Goal: Task Accomplishment & Management: Manage account settings

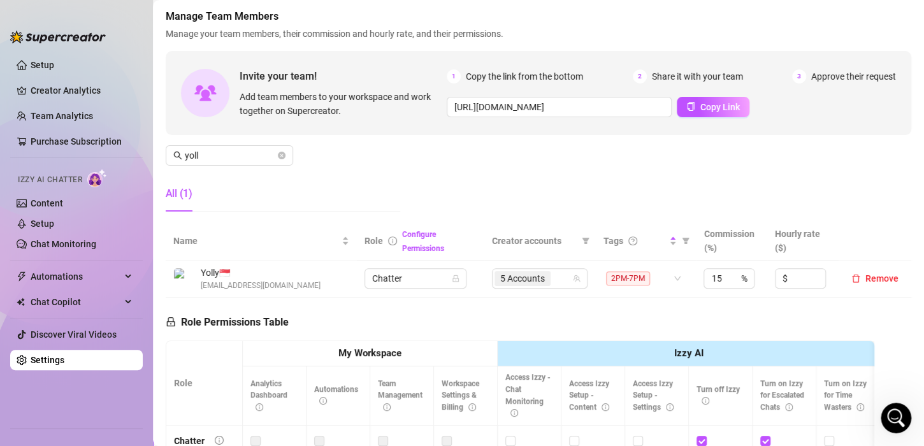
scroll to position [1147, 0]
drag, startPoint x: 90, startPoint y: 357, endPoint x: 534, endPoint y: 241, distance: 458.3
click at [64, 355] on link "Settings" at bounding box center [48, 360] width 34 height 10
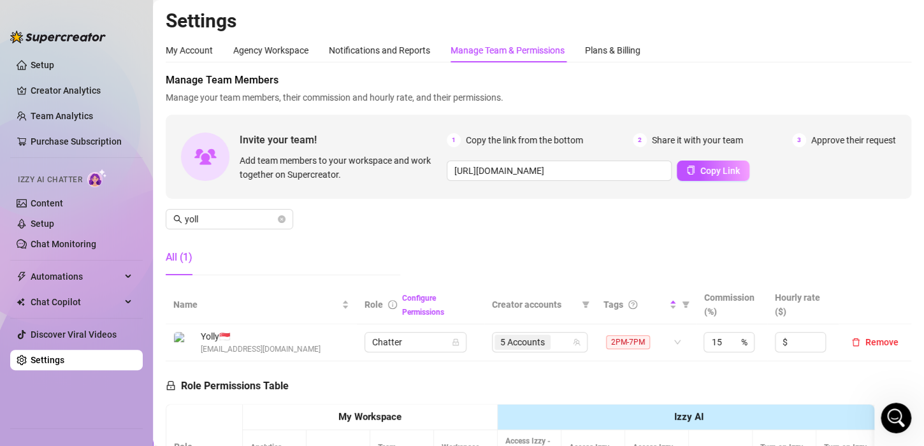
click at [522, 49] on div "Manage Team & Permissions" at bounding box center [507, 50] width 114 height 14
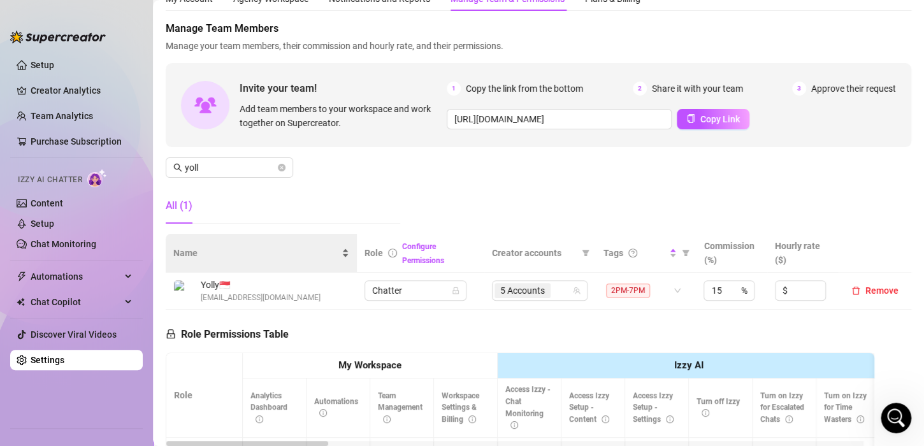
scroll to position [127, 0]
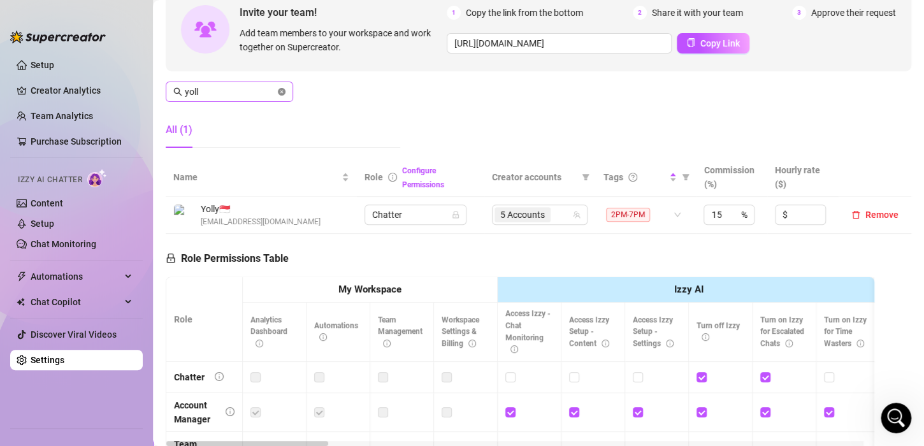
click at [282, 89] on icon "close-circle" at bounding box center [282, 92] width 8 height 8
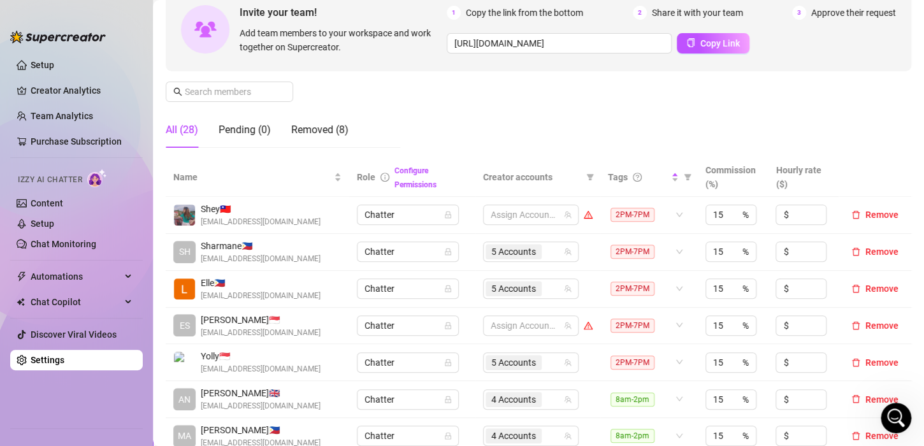
click at [493, 113] on div "Manage Team Members Manage your team members, their commission and hourly rate,…" at bounding box center [538, 51] width 745 height 213
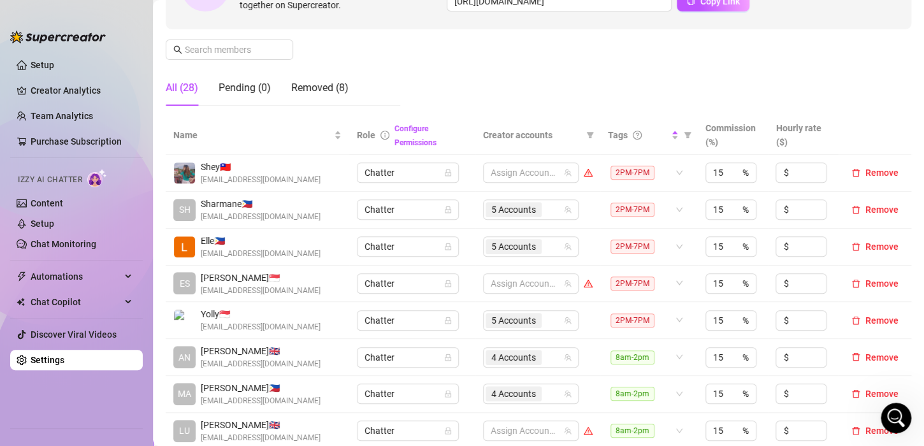
scroll to position [191, 0]
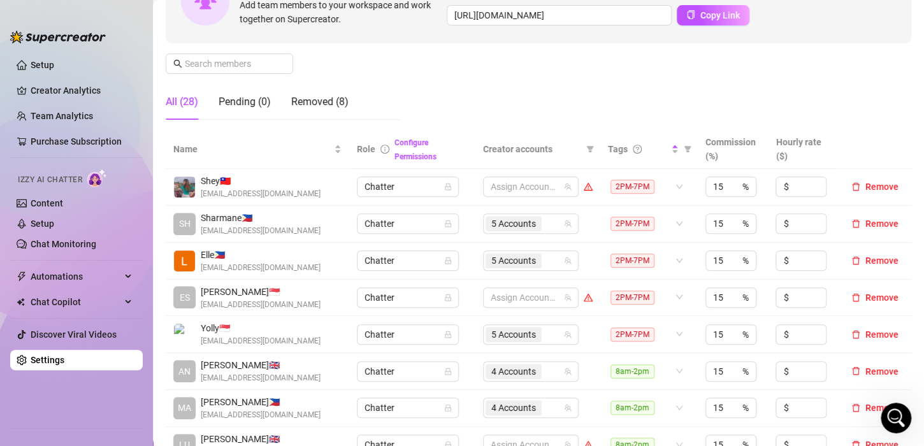
scroll to position [127, 0]
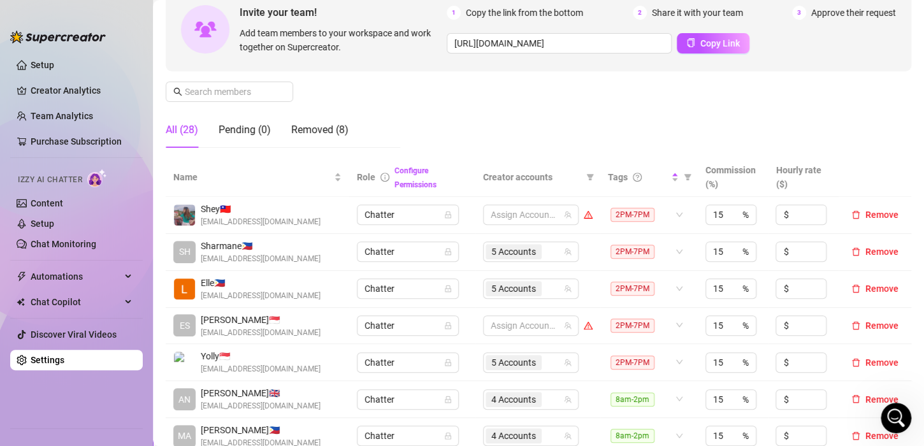
click at [585, 141] on div "Manage Team Members Manage your team members, their commission and hourly rate,…" at bounding box center [538, 51] width 745 height 213
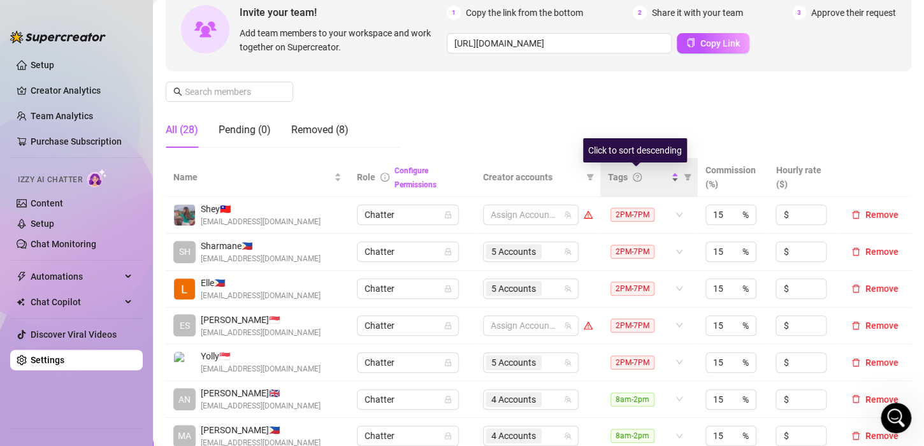
click at [665, 180] on div "Tags" at bounding box center [643, 177] width 71 height 14
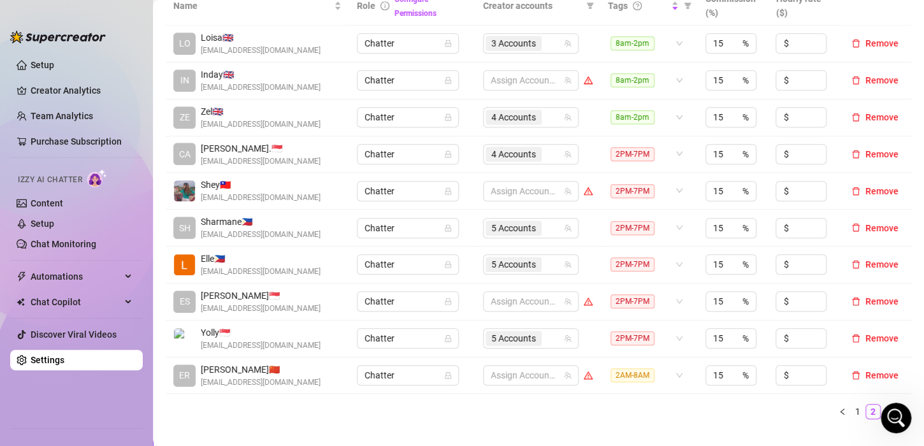
scroll to position [319, 0]
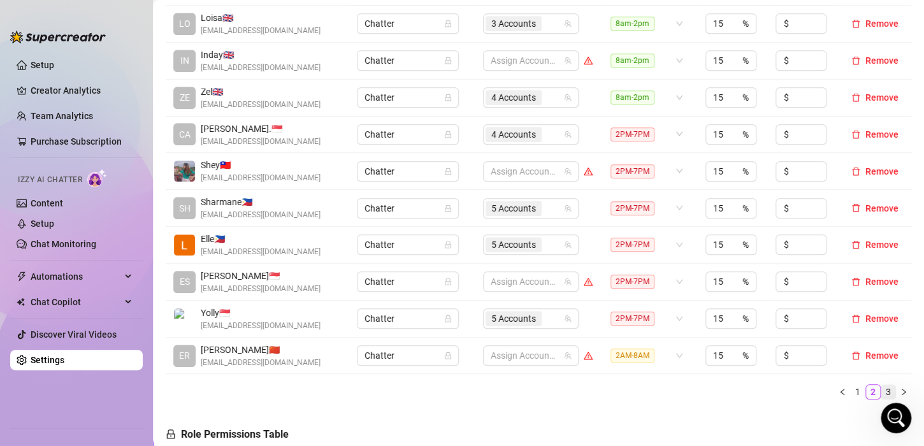
click at [881, 389] on link "3" at bounding box center [888, 392] width 14 height 14
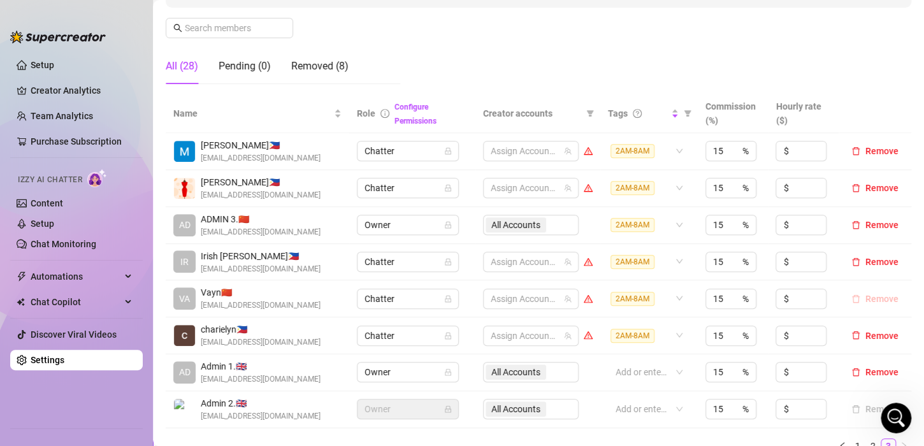
scroll to position [382, 0]
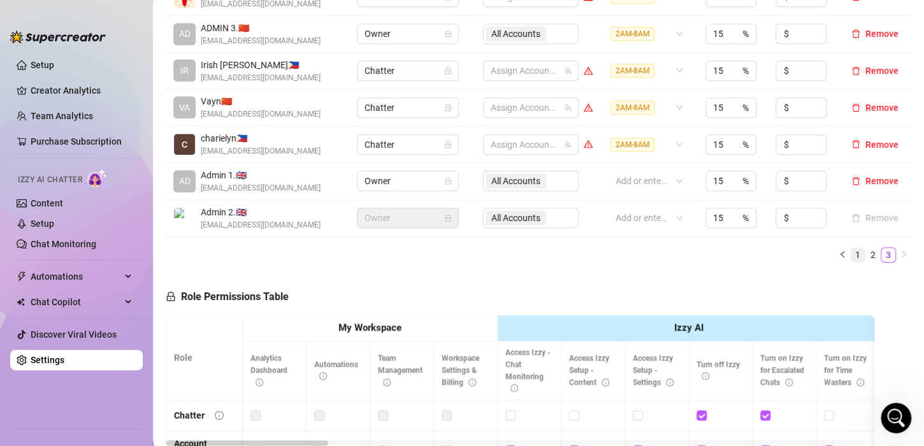
click at [850, 253] on link "1" at bounding box center [857, 255] width 14 height 14
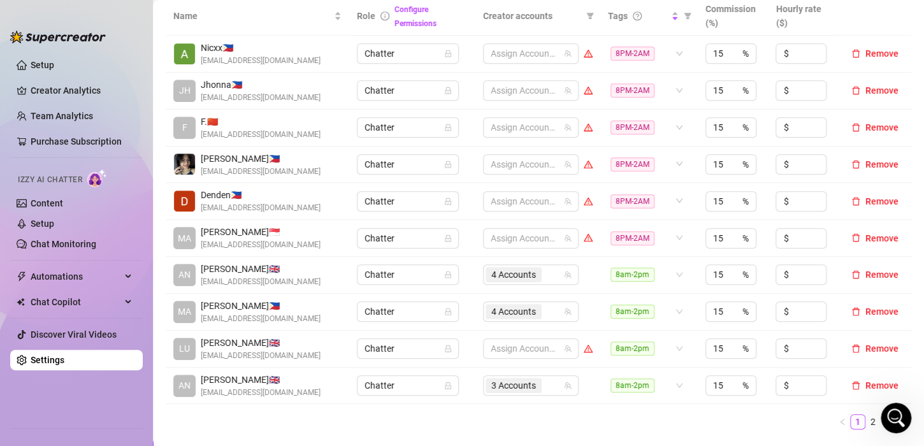
scroll to position [191, 0]
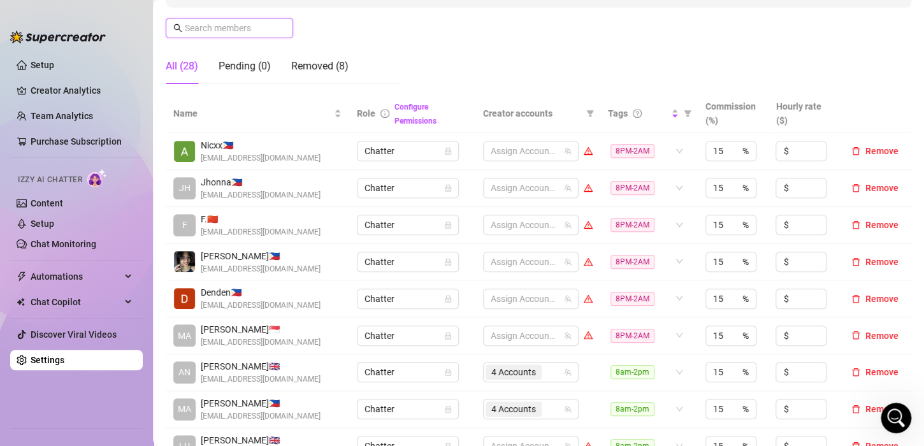
click at [225, 26] on input "text" at bounding box center [230, 28] width 90 height 14
type input "f"
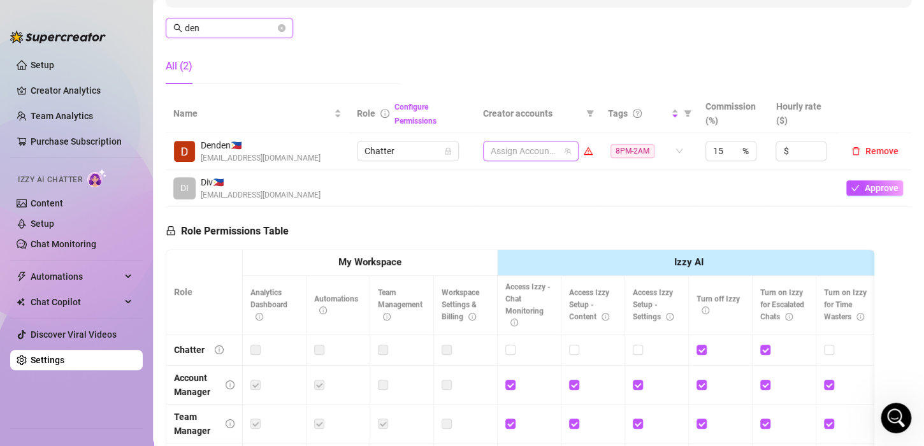
click at [542, 149] on div at bounding box center [523, 151] width 77 height 18
type input "den"
click at [542, 149] on div at bounding box center [523, 151] width 77 height 18
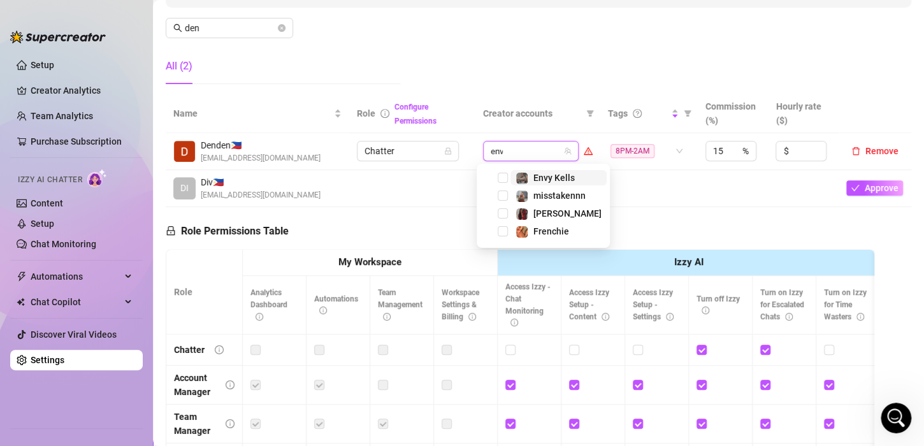
type input "envy"
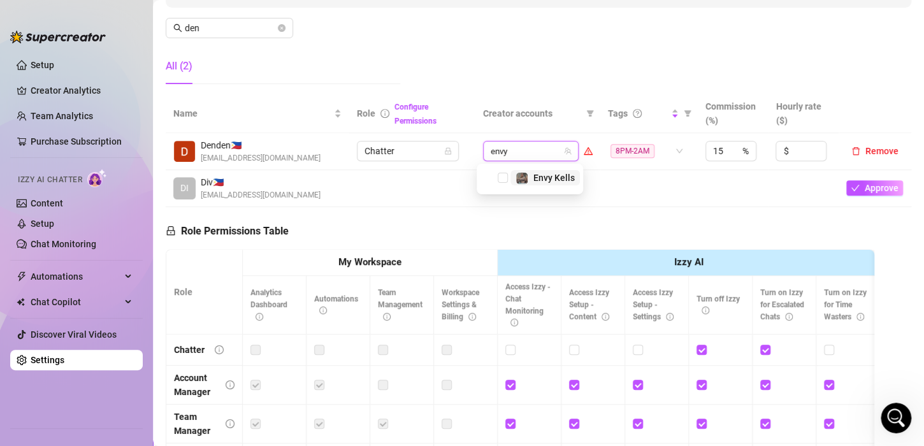
click at [531, 174] on div "Envy Kells" at bounding box center [544, 177] width 59 height 15
click at [544, 148] on input "search" at bounding box center [545, 150] width 3 height 15
type input "phoe"
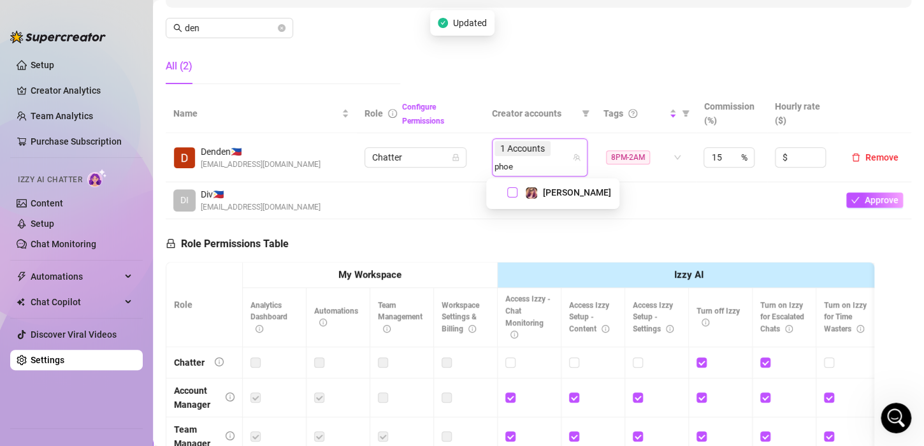
click at [514, 189] on span "Select tree node" at bounding box center [512, 192] width 10 height 10
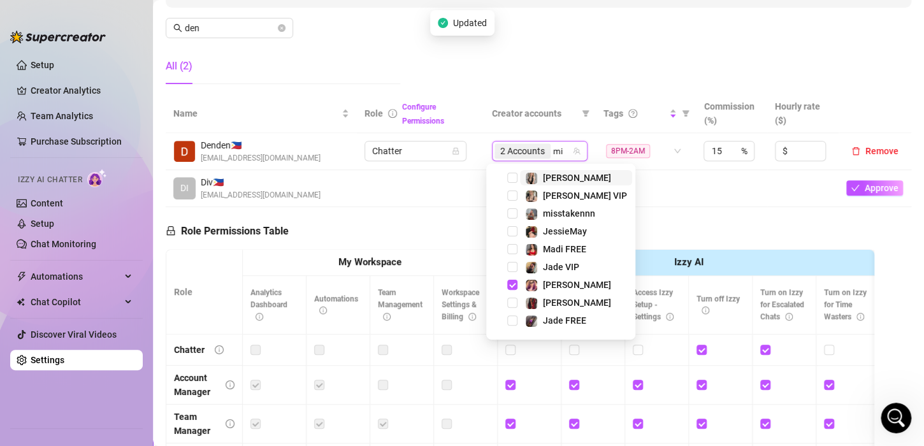
type input "mis"
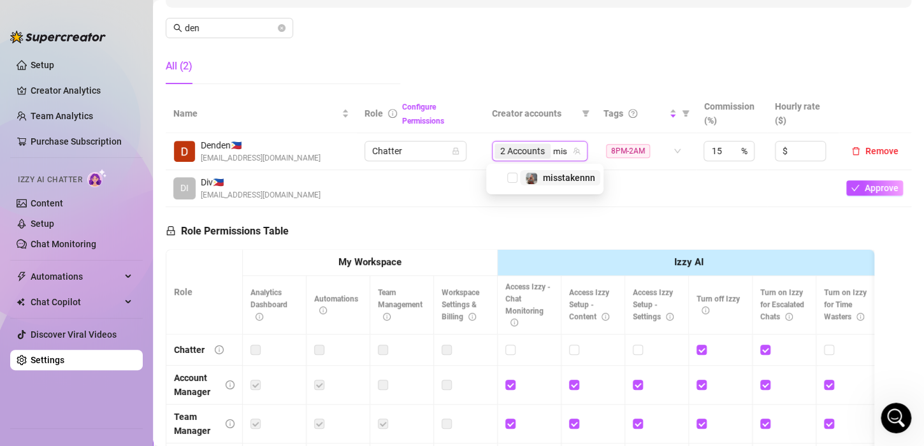
click at [520, 178] on span "misstakennn" at bounding box center [560, 177] width 80 height 15
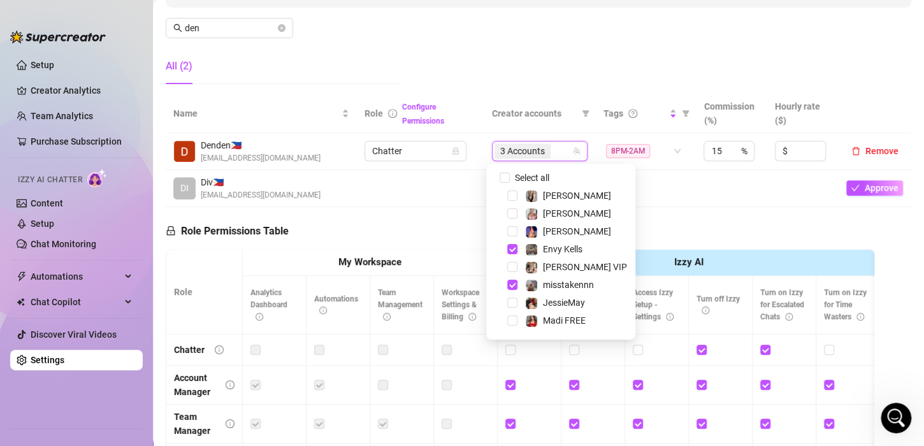
click at [651, 199] on td at bounding box center [646, 188] width 100 height 37
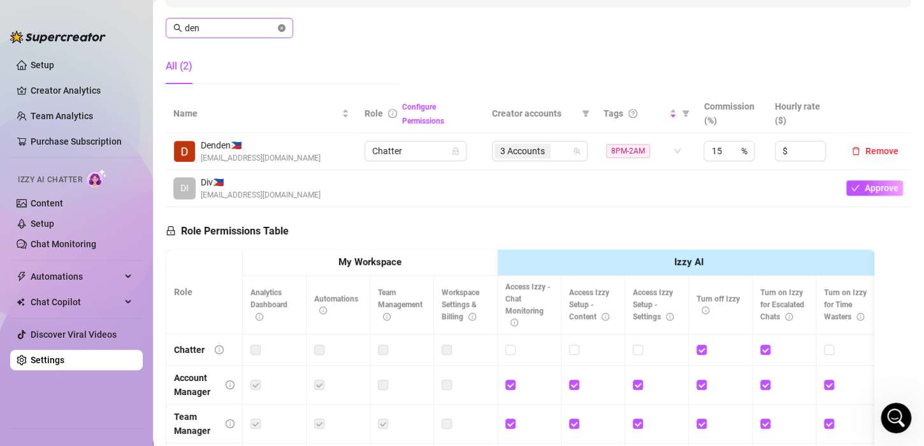
click at [280, 25] on icon "close-circle" at bounding box center [282, 28] width 8 height 8
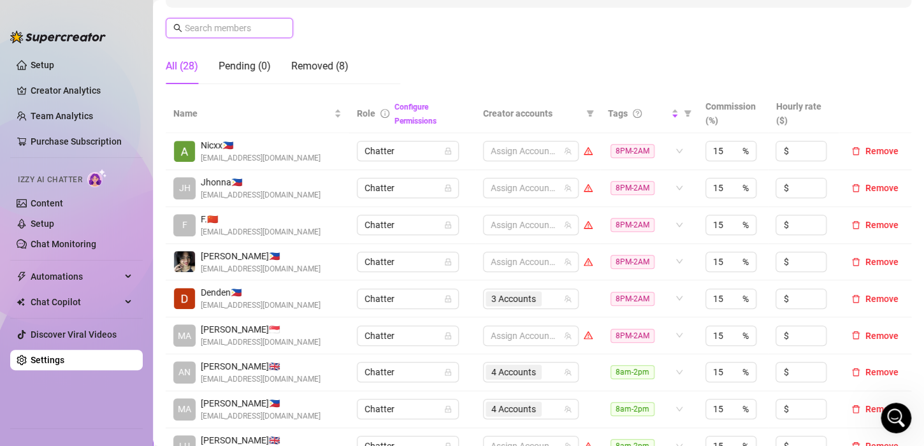
click at [247, 29] on input "text" at bounding box center [230, 28] width 90 height 14
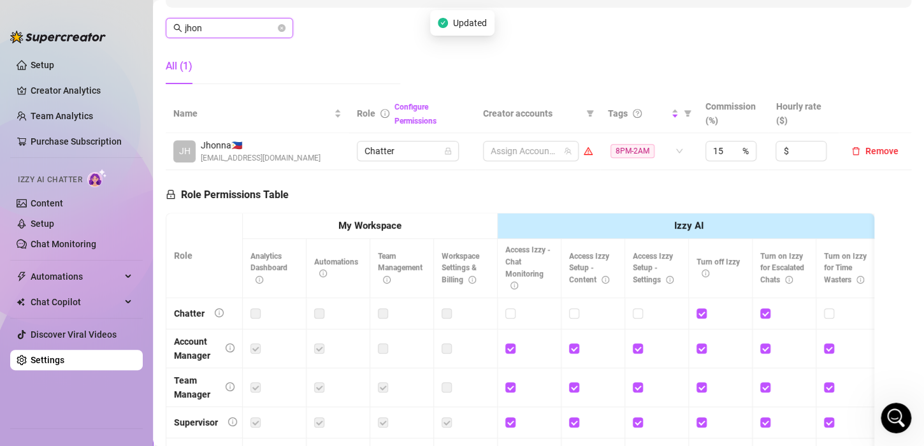
click at [249, 22] on input "jhon" at bounding box center [230, 28] width 90 height 14
click at [530, 149] on div at bounding box center [523, 151] width 77 height 18
type input "jhon"
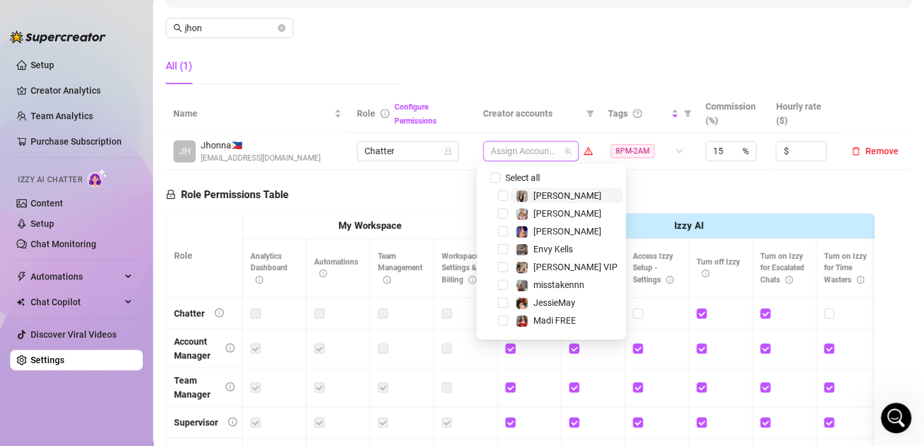
click at [530, 149] on div at bounding box center [523, 151] width 77 height 18
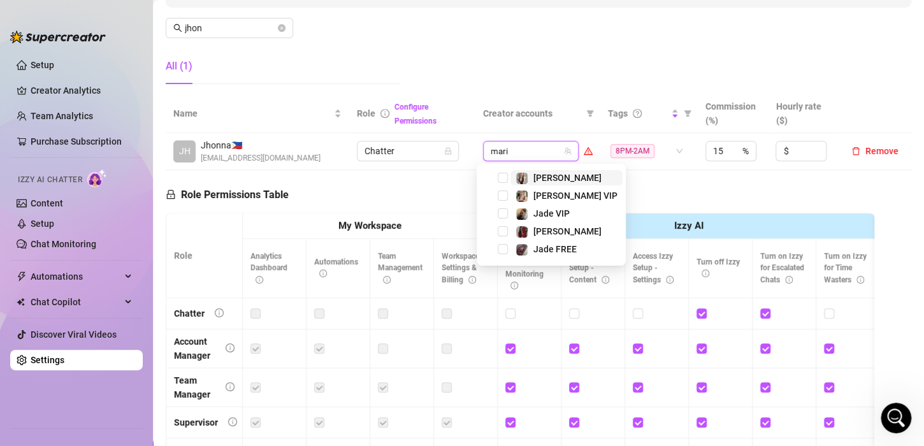
type input "[PERSON_NAME]"
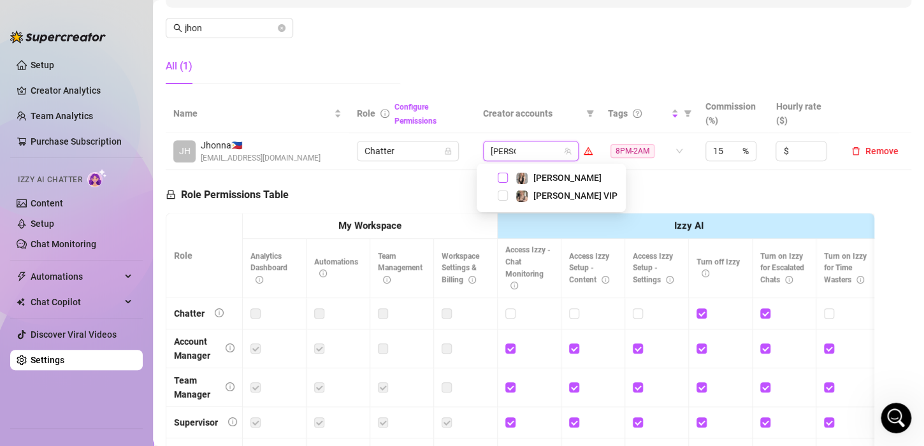
click at [500, 177] on span "Select tree node" at bounding box center [503, 178] width 10 height 10
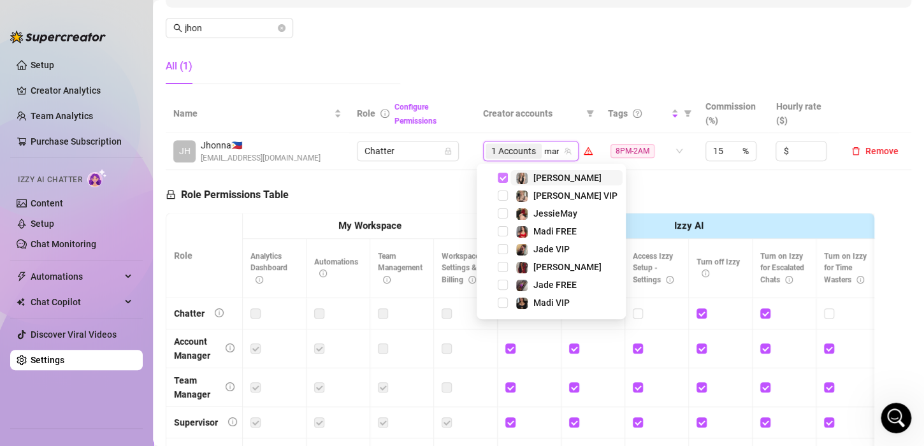
type input "[PERSON_NAME]"
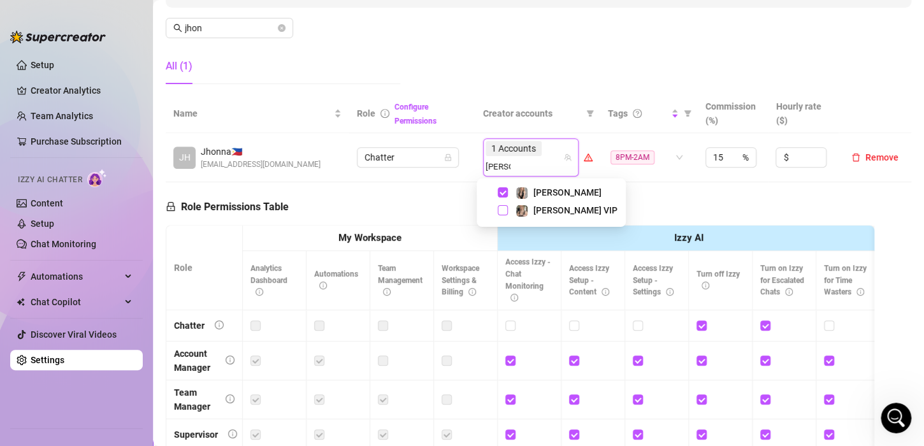
click at [499, 208] on span "Select tree node" at bounding box center [503, 210] width 10 height 10
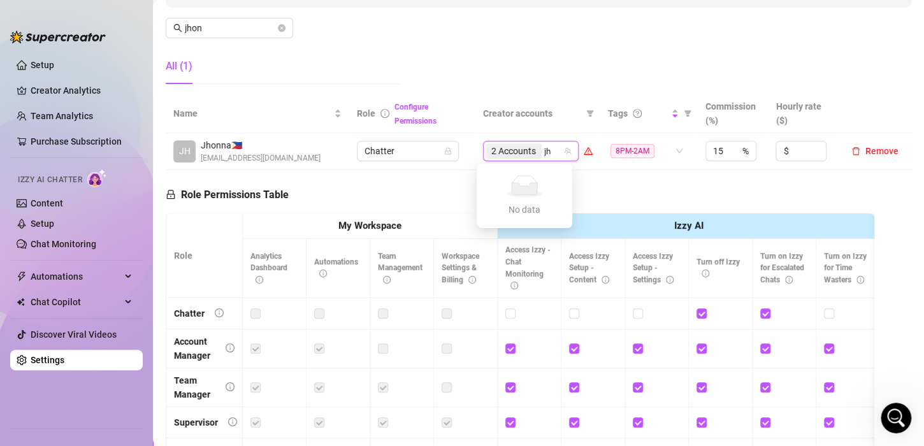
type input "j"
type input "[PERSON_NAME]"
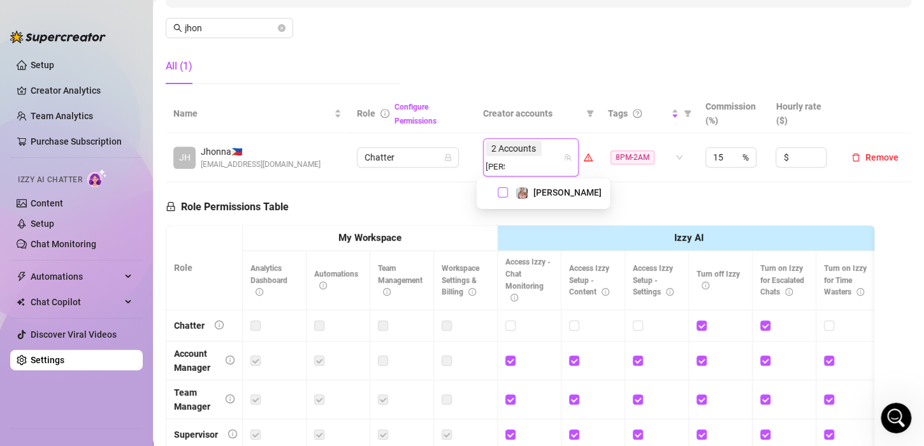
click at [506, 190] on span "Select tree node" at bounding box center [503, 192] width 10 height 10
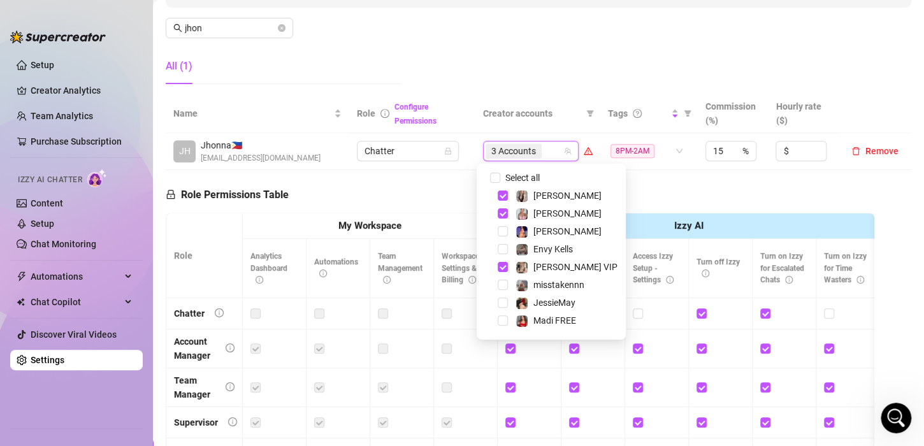
click at [633, 184] on div "Role Permissions Table Role My Workspace Izzy AI OnlyFans Side Menu OnlyFans Ch…" at bounding box center [520, 351] width 708 height 362
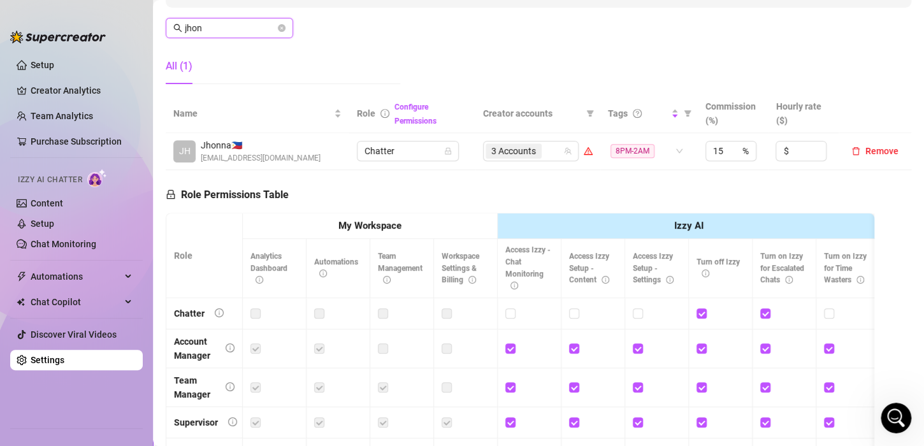
drag, startPoint x: 196, startPoint y: 27, endPoint x: 35, endPoint y: 14, distance: 161.0
click at [35, 14] on div "Setup Creator Analytics Team Analytics Purchase Subscription Izzy AI Chatter Co…" at bounding box center [462, 223] width 924 height 446
click at [280, 29] on icon "close-circle" at bounding box center [282, 28] width 8 height 8
click at [236, 26] on input "jhon" at bounding box center [230, 28] width 90 height 14
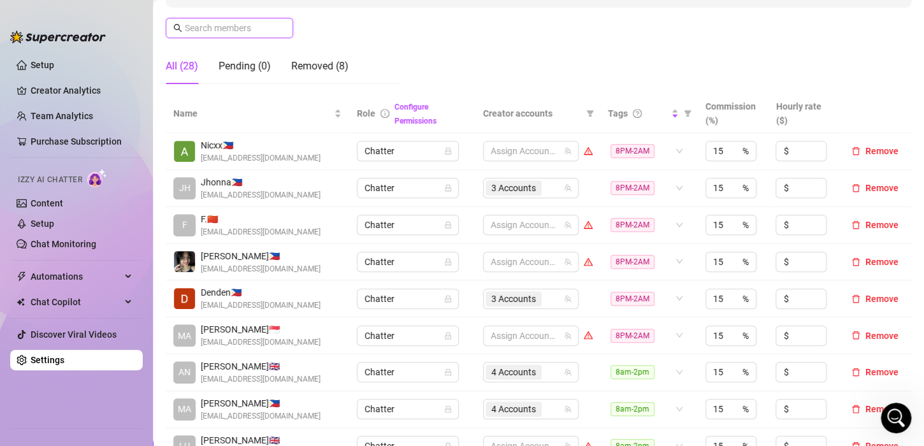
click at [244, 27] on input "text" at bounding box center [230, 28] width 90 height 14
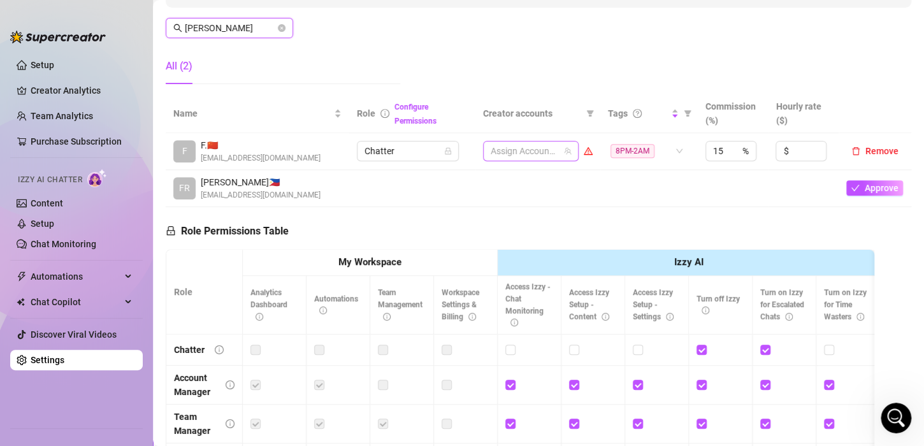
click at [535, 154] on div at bounding box center [523, 151] width 77 height 18
type input "[PERSON_NAME]"
type input "madi"
click at [501, 180] on span "Select tree node" at bounding box center [503, 178] width 10 height 10
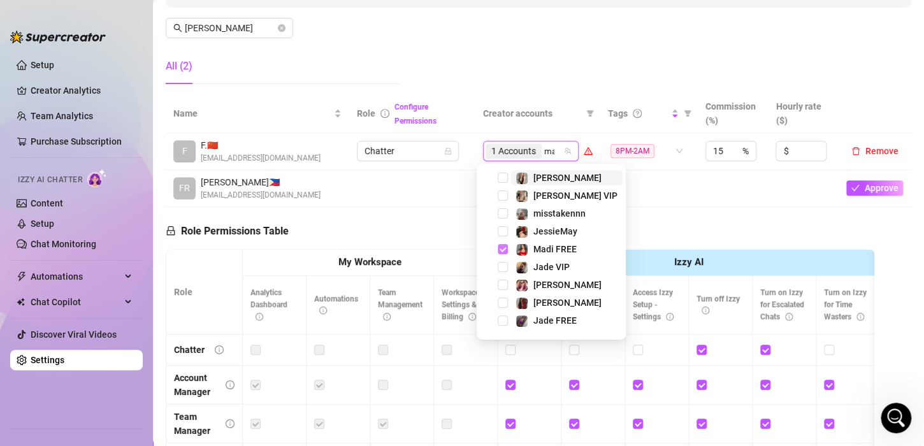
type input "madi"
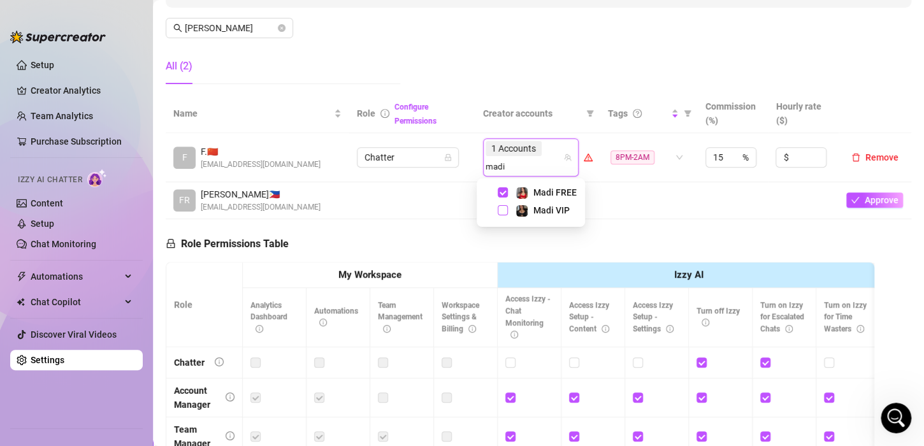
click at [503, 210] on span "Select tree node" at bounding box center [503, 210] width 10 height 10
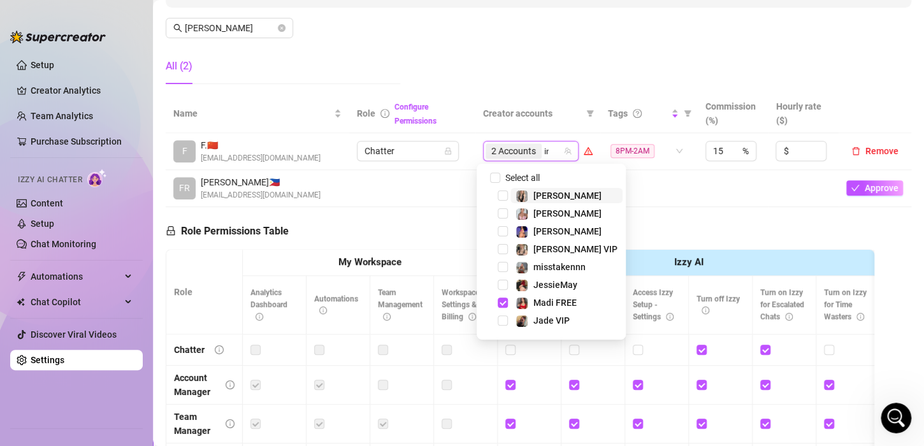
type input "ink"
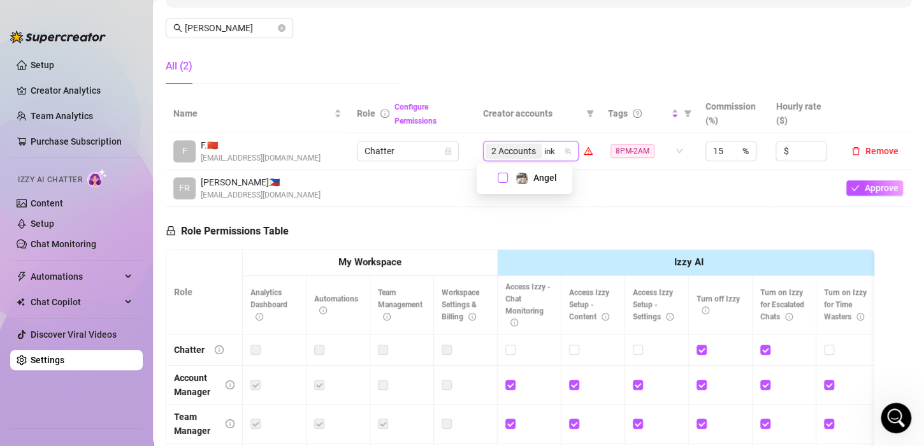
click at [500, 179] on span "Select tree node" at bounding box center [503, 178] width 10 height 10
drag, startPoint x: 221, startPoint y: 27, endPoint x: 142, endPoint y: 13, distance: 80.1
click at [142, 13] on div "Setup Creator Analytics Team Analytics Purchase Subscription Izzy AI Chatter Co…" at bounding box center [462, 223] width 924 height 446
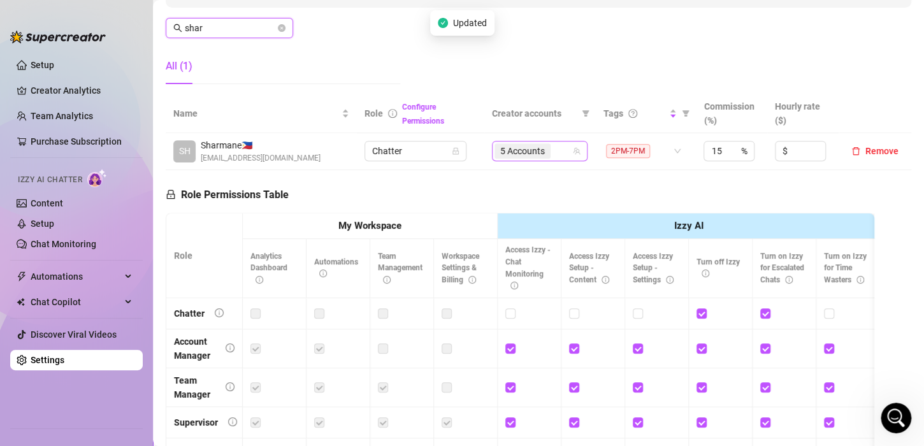
click at [534, 149] on span "5 Accounts" at bounding box center [522, 151] width 45 height 14
type input "shar"
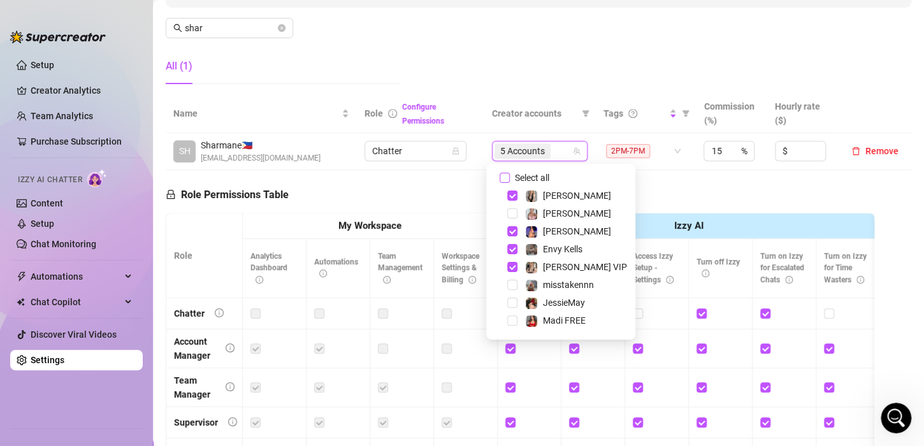
click at [509, 173] on input "Select all" at bounding box center [504, 178] width 10 height 10
checkbox input "false"
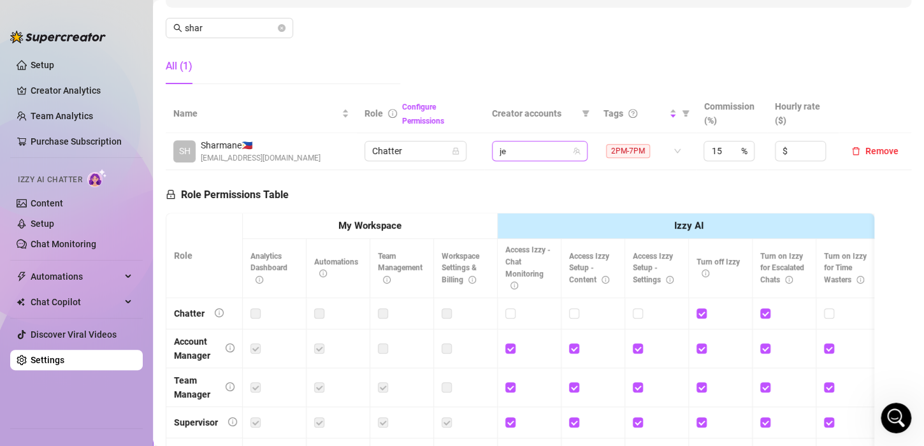
type input "jes"
click at [514, 179] on span "Select tree node" at bounding box center [512, 178] width 10 height 10
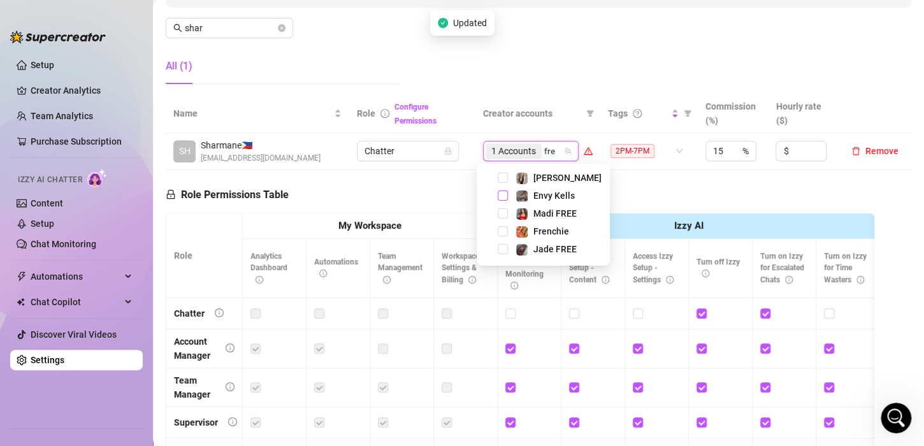
type input "fren"
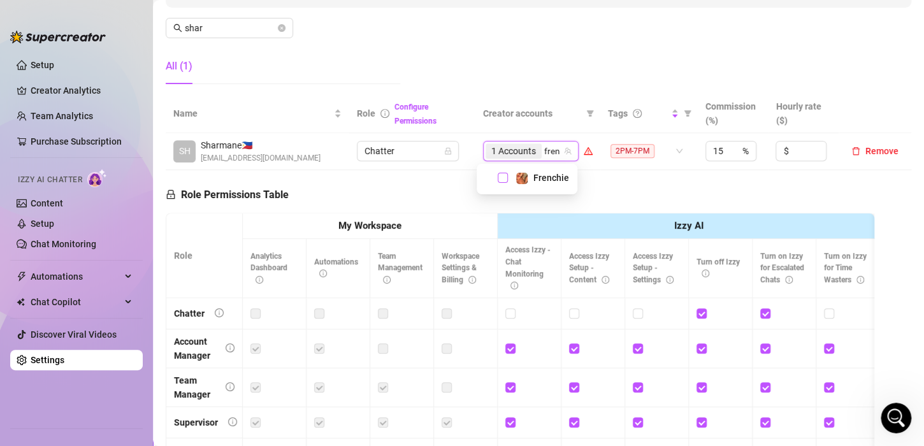
click at [504, 176] on span "Select tree node" at bounding box center [503, 178] width 10 height 10
type input "[PERSON_NAME]"
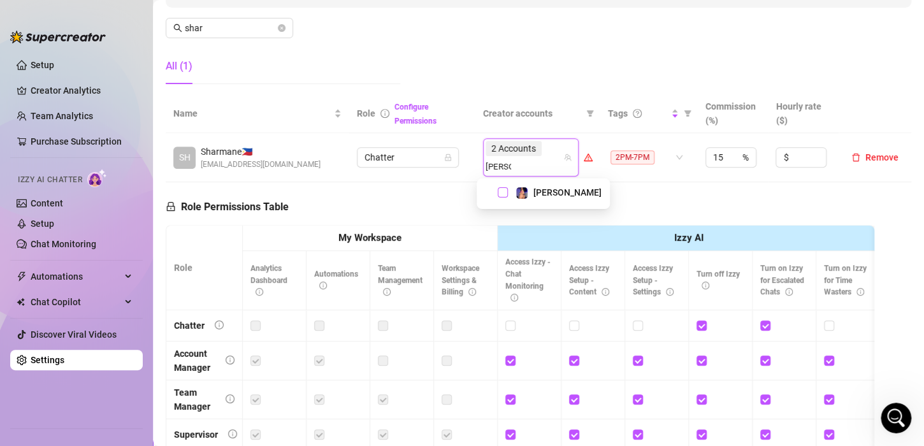
click at [500, 192] on span "Select tree node" at bounding box center [503, 192] width 10 height 10
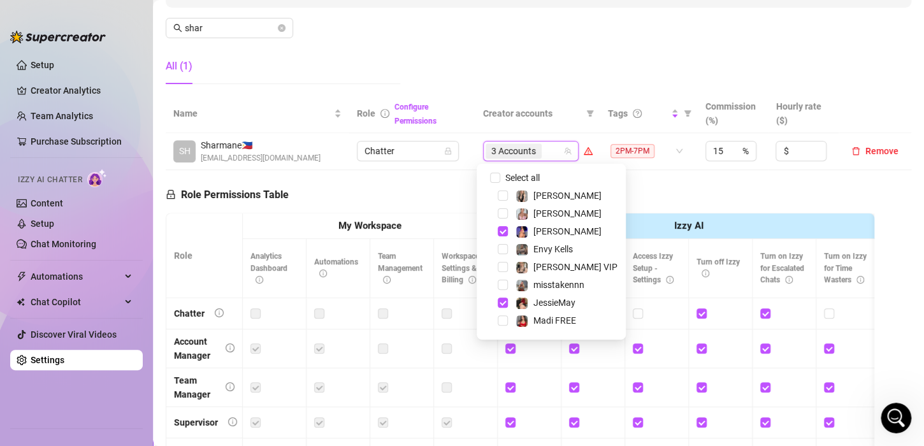
click at [619, 179] on div "Role Permissions Table Role My Workspace Izzy AI OnlyFans Side Menu OnlyFans Ch…" at bounding box center [520, 351] width 708 height 362
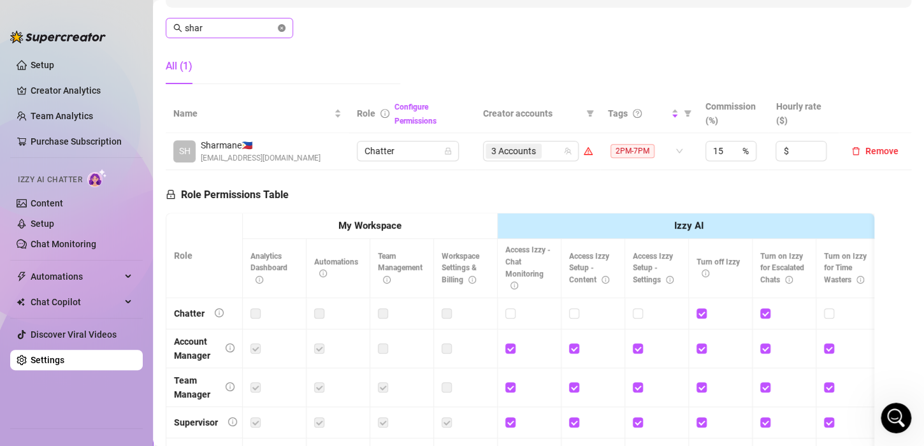
click at [279, 25] on icon "close-circle" at bounding box center [282, 28] width 8 height 8
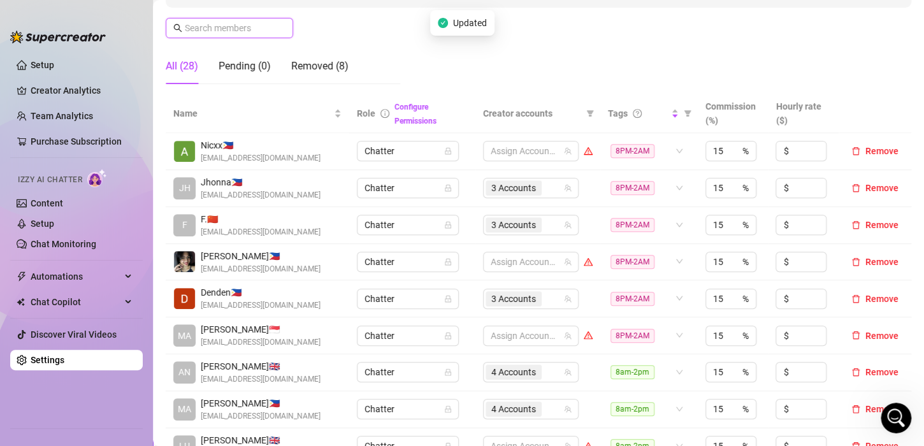
click at [247, 25] on input "text" at bounding box center [230, 28] width 90 height 14
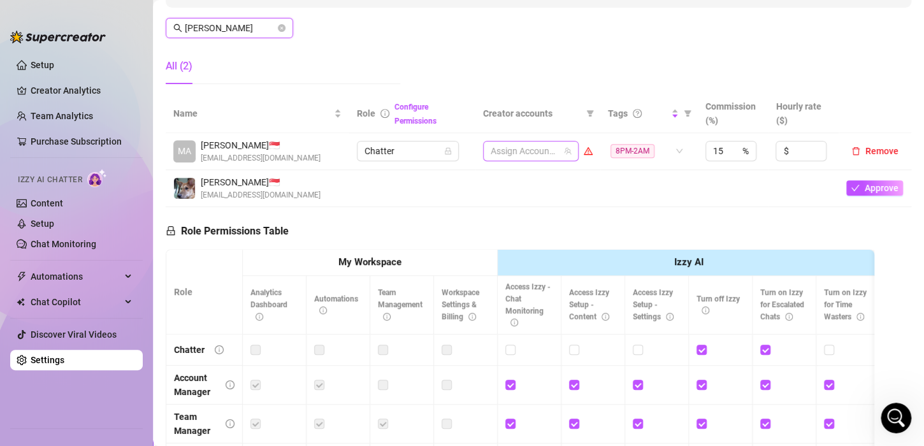
click at [512, 154] on div at bounding box center [523, 151] width 77 height 18
type input "[PERSON_NAME]"
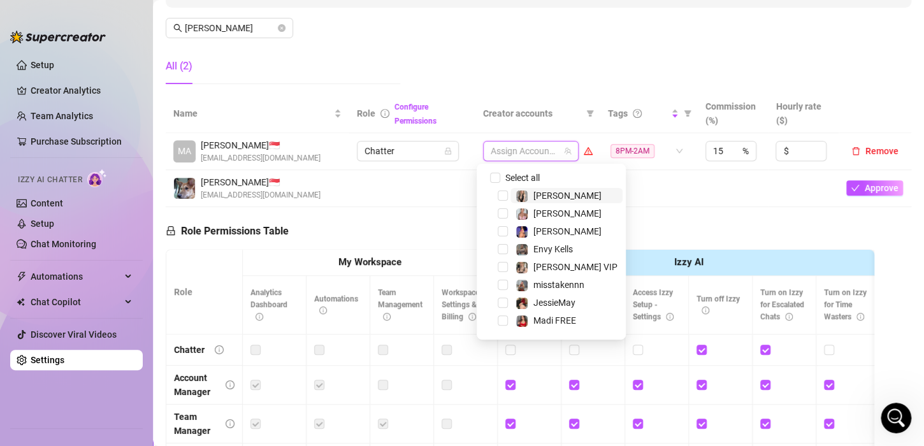
click at [512, 154] on div at bounding box center [523, 151] width 77 height 18
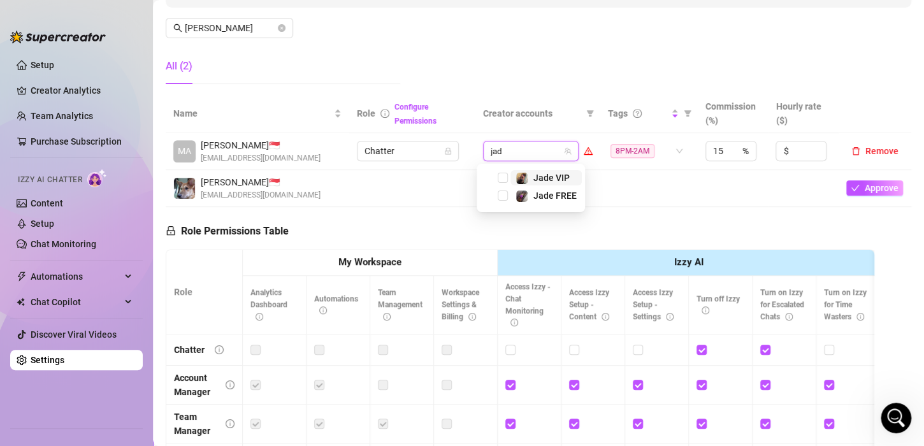
type input "jade"
click at [503, 178] on span "Select tree node" at bounding box center [503, 178] width 10 height 10
type input "jade"
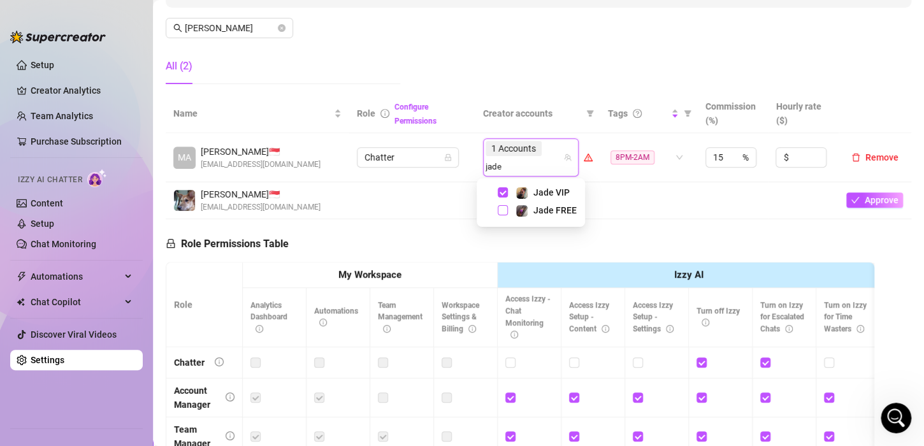
click at [501, 208] on span "Select tree node" at bounding box center [503, 210] width 10 height 10
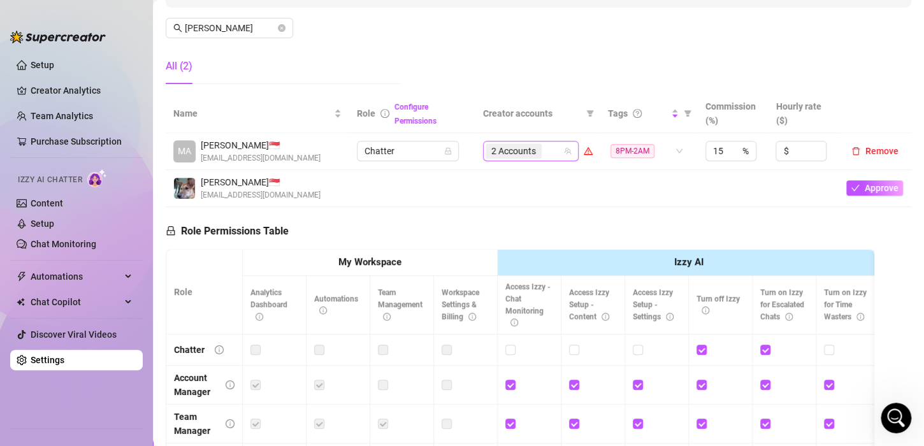
click at [540, 153] on div "2 Accounts" at bounding box center [523, 151] width 77 height 18
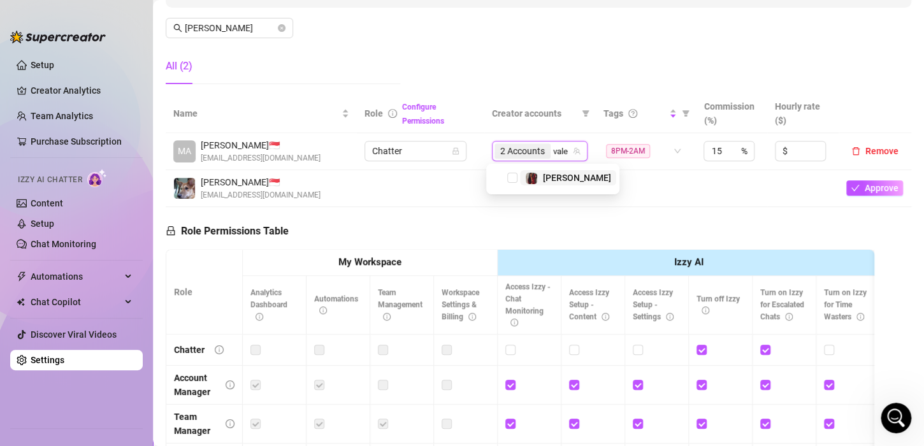
type input "valen"
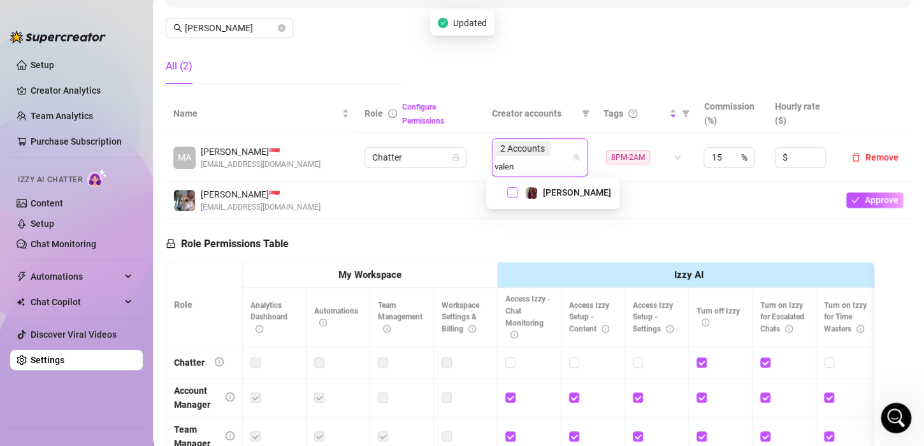
click at [513, 190] on span "Select tree node" at bounding box center [512, 192] width 10 height 10
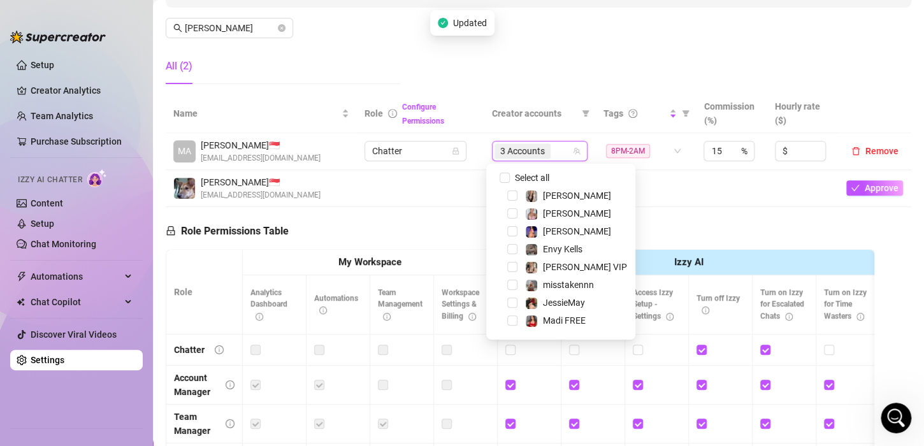
click at [671, 203] on td at bounding box center [646, 188] width 100 height 37
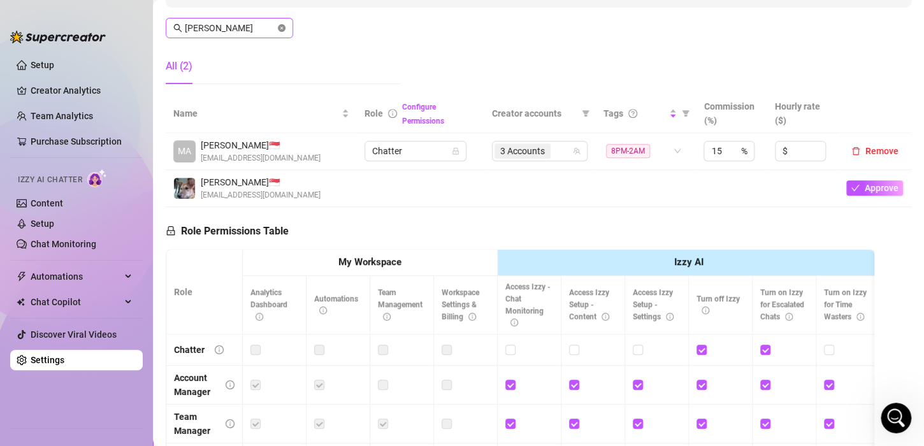
click at [282, 29] on icon "close-circle" at bounding box center [282, 28] width 8 height 8
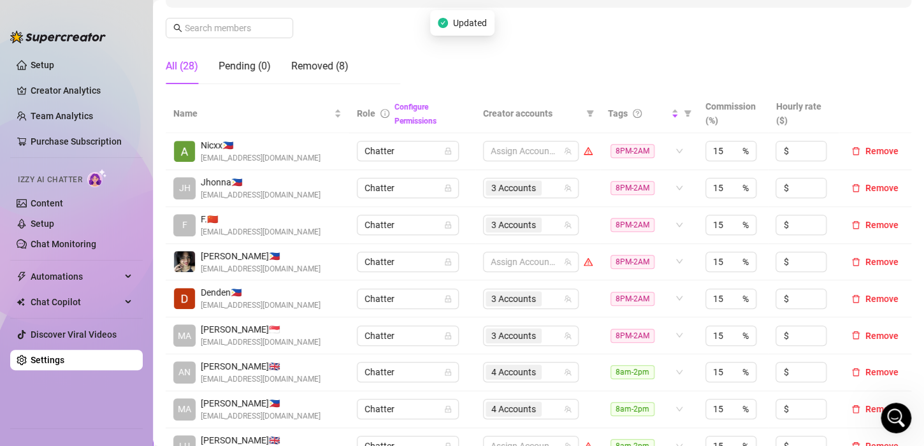
click at [386, 50] on div "All (28) Pending (0) Removed (8)" at bounding box center [283, 66] width 234 height 36
click at [59, 405] on ul "Setup Creator Analytics Team Analytics Purchase Subscription Izzy AI Chatter Co…" at bounding box center [76, 236] width 133 height 373
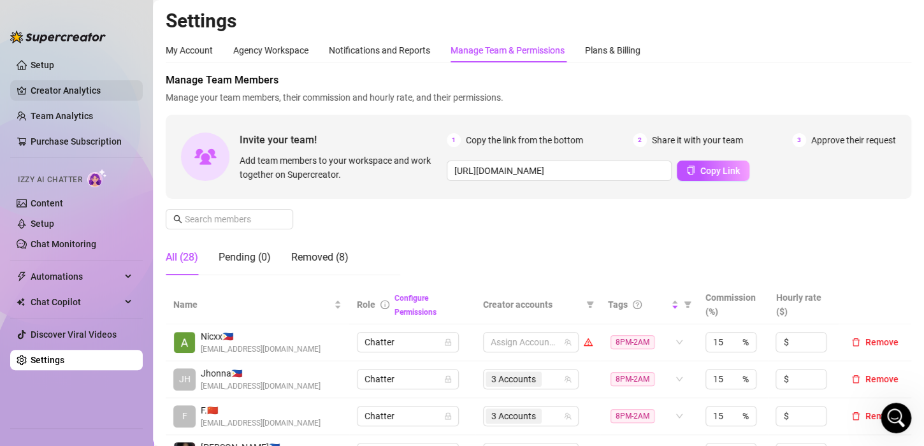
click at [53, 91] on link "Creator Analytics" at bounding box center [82, 90] width 102 height 20
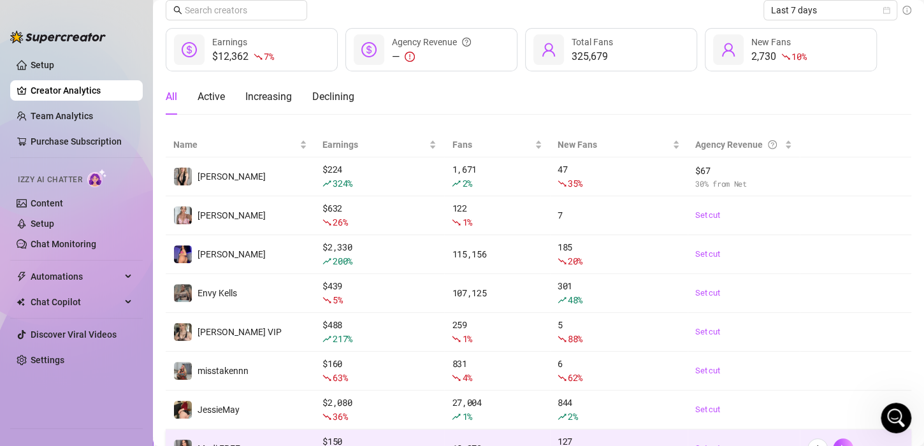
scroll to position [127, 0]
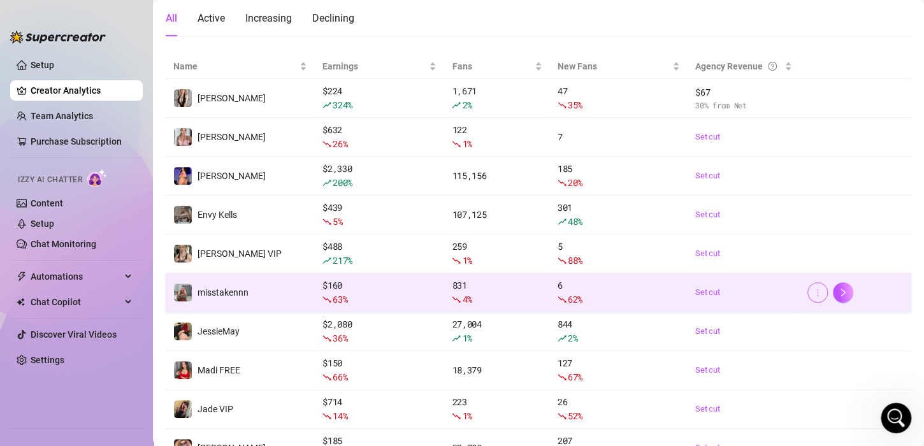
click at [813, 291] on icon "more" at bounding box center [817, 292] width 9 height 9
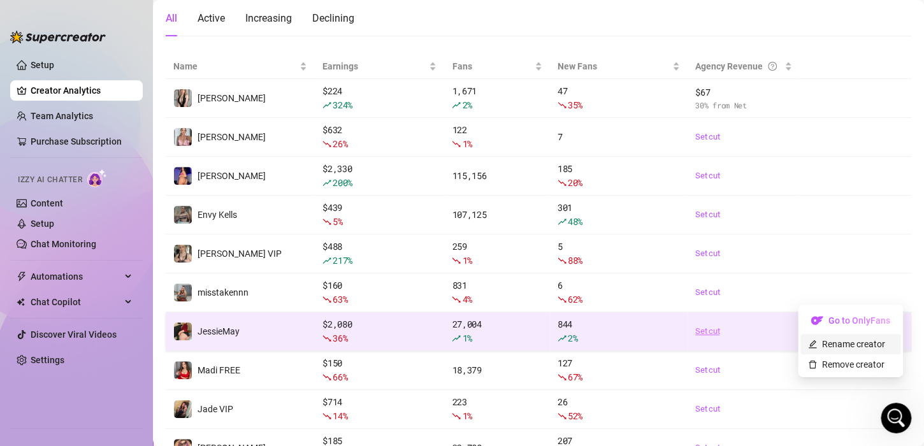
drag, startPoint x: 818, startPoint y: 341, endPoint x: 761, endPoint y: 324, distance: 59.2
click at [817, 341] on link "Rename creator" at bounding box center [846, 344] width 77 height 10
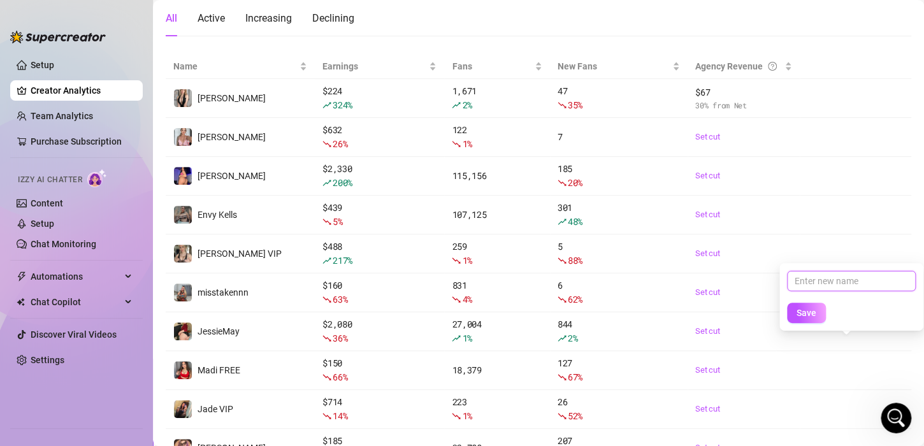
click at [818, 284] on input "text" at bounding box center [851, 281] width 129 height 20
click at [852, 281] on input "Misstaken" at bounding box center [851, 281] width 129 height 20
type input "Misstakenn"
click at [815, 312] on span "Save" at bounding box center [806, 313] width 20 height 10
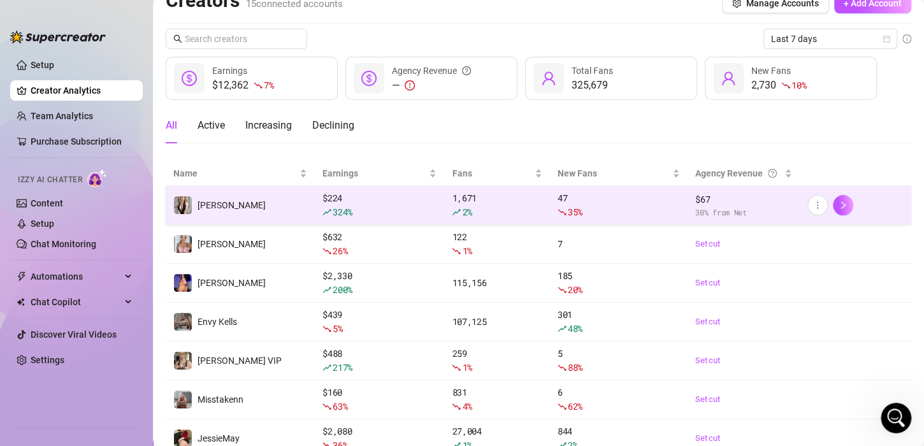
scroll to position [0, 0]
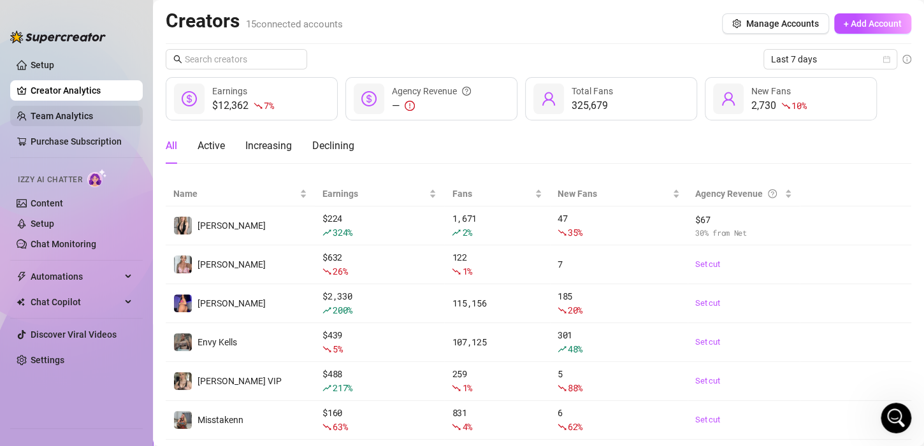
click at [31, 118] on link "Team Analytics" at bounding box center [62, 116] width 62 height 10
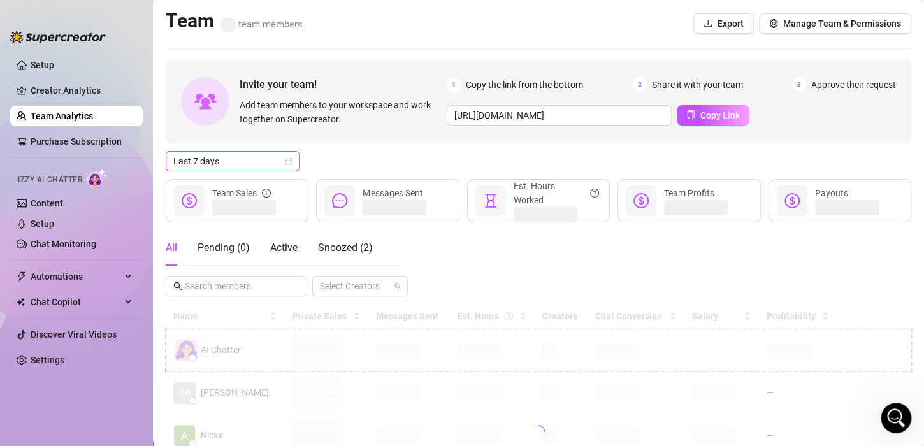
click at [211, 154] on span "Last 7 days" at bounding box center [232, 161] width 118 height 19
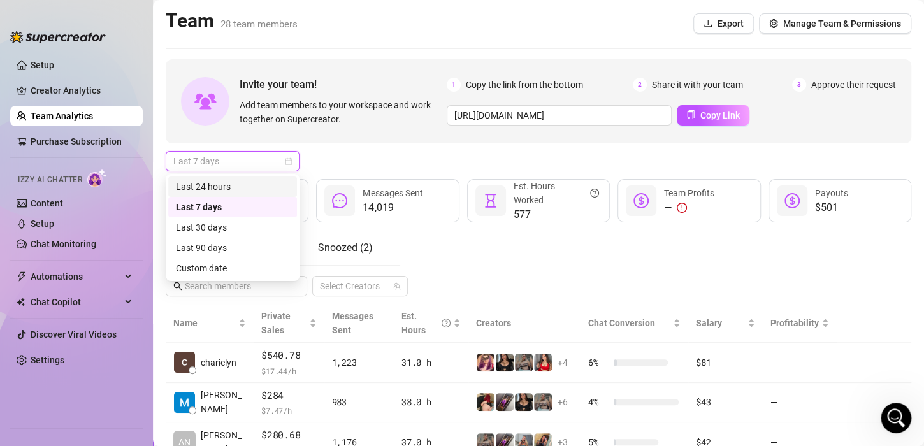
click at [209, 189] on div "Last 24 hours" at bounding box center [232, 187] width 113 height 14
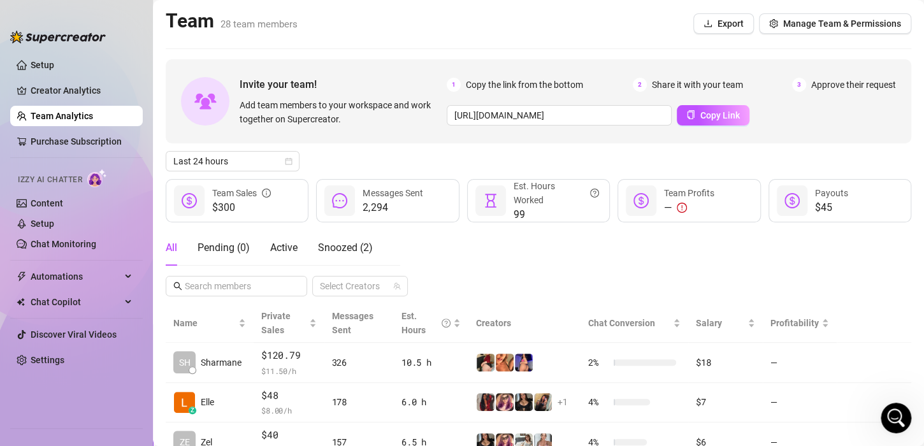
click at [529, 261] on div "All Pending ( 0 ) Active Snoozed ( 2 ) Select Creators" at bounding box center [538, 263] width 745 height 66
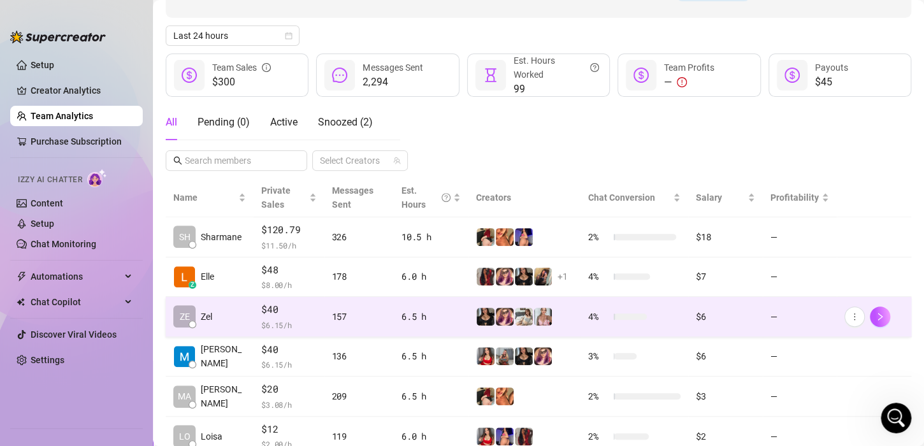
scroll to position [255, 0]
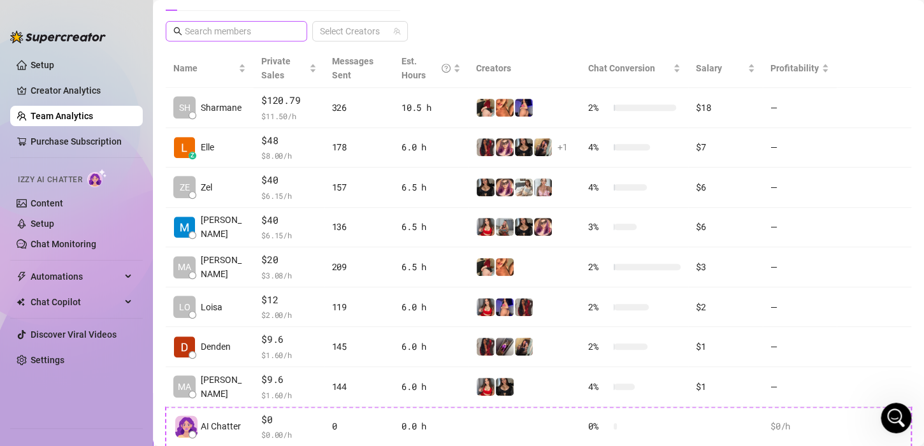
click at [506, 29] on div "All Pending ( 0 ) Active Snoozed ( 2 ) Select Creators" at bounding box center [538, 8] width 745 height 66
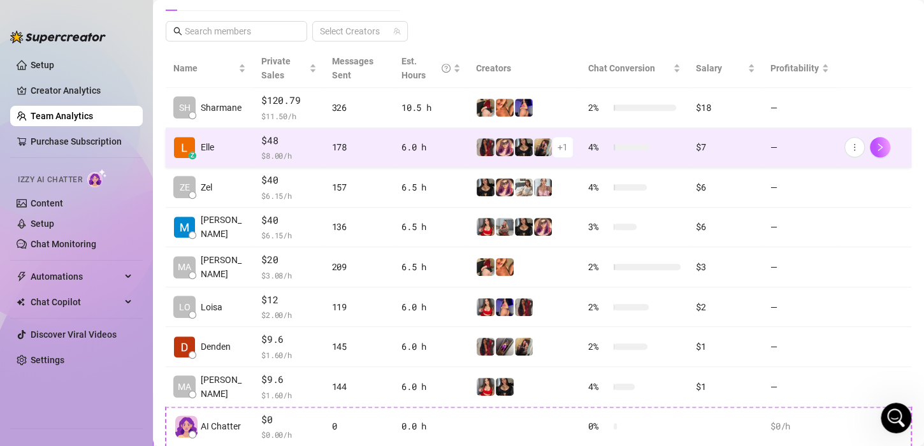
scroll to position [127, 0]
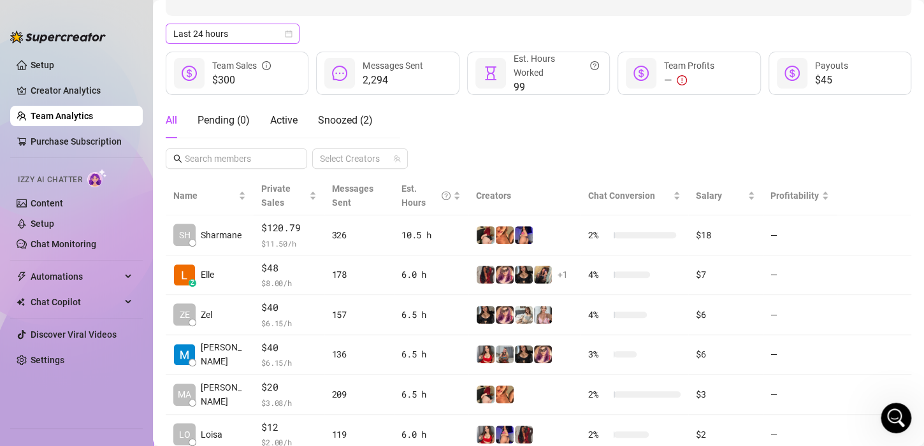
click at [250, 33] on span "Last 24 hours" at bounding box center [232, 33] width 118 height 19
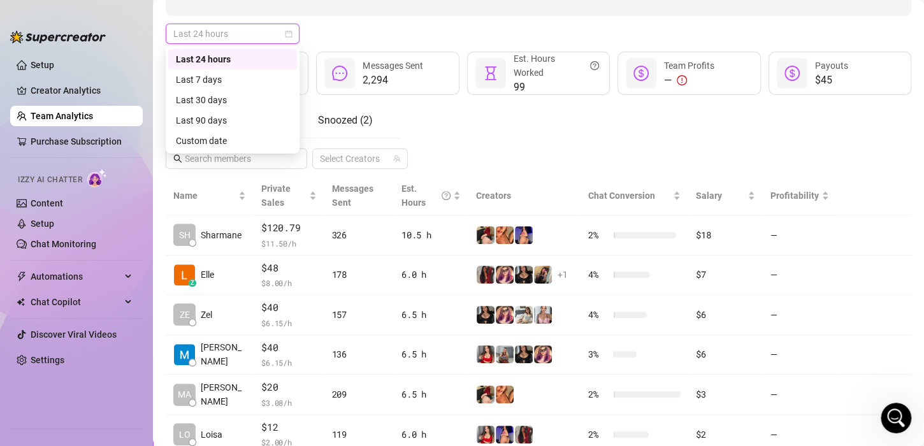
click at [289, 33] on icon "calendar" at bounding box center [289, 34] width 8 height 8
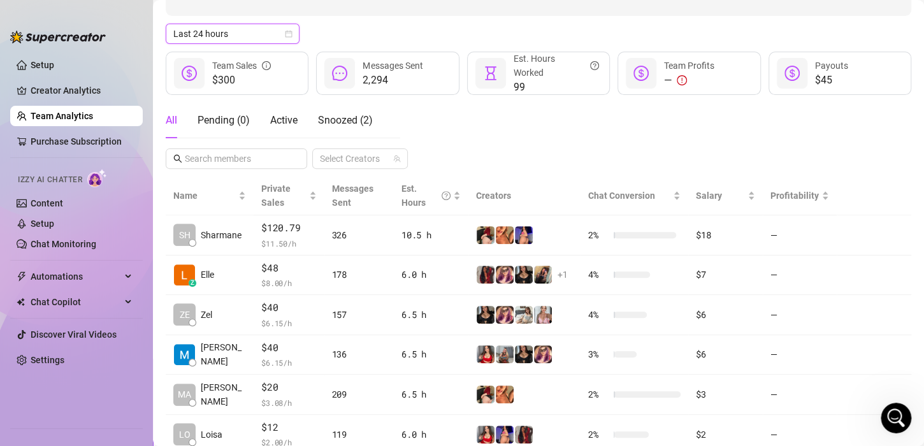
click at [290, 32] on icon "calendar" at bounding box center [289, 34] width 8 height 8
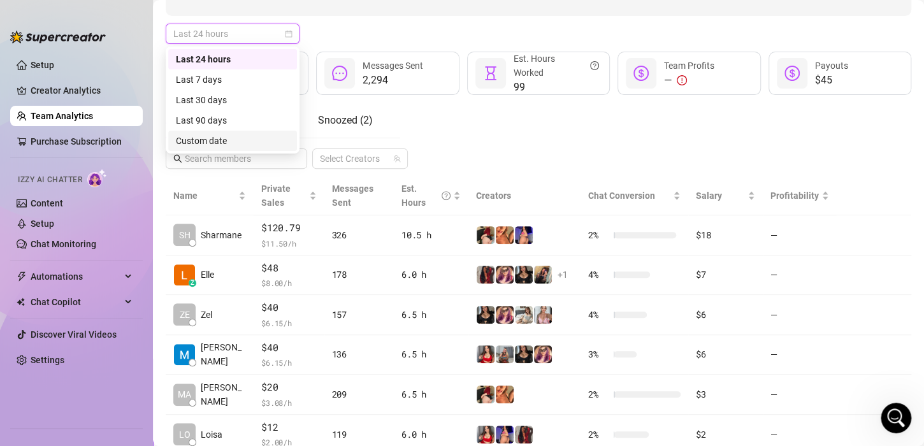
click at [215, 136] on div "Custom date" at bounding box center [232, 141] width 113 height 14
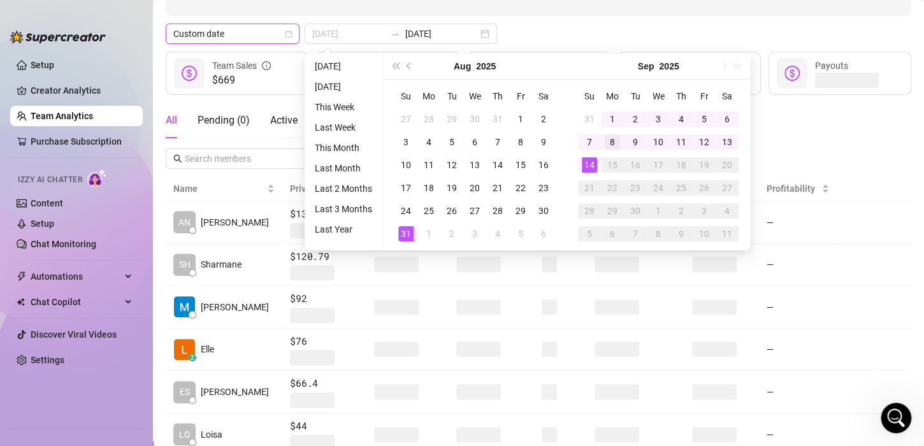
type input "[DATE]"
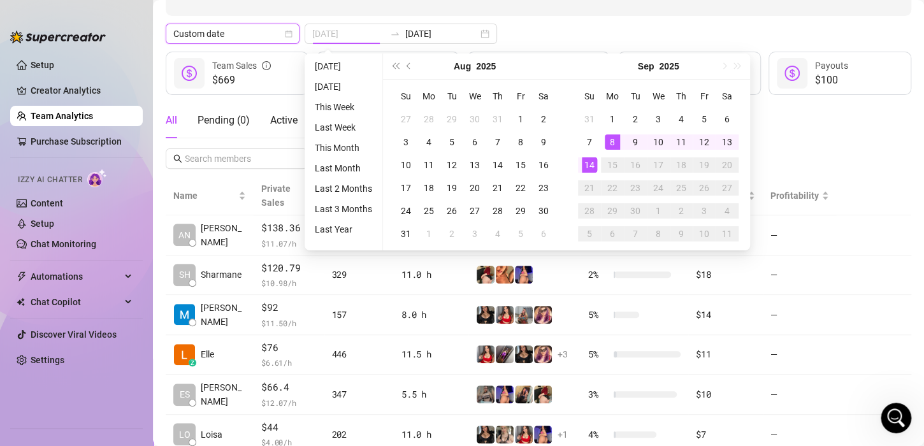
click at [609, 137] on div "8" at bounding box center [612, 141] width 15 height 15
click at [585, 164] on div "14" at bounding box center [589, 164] width 15 height 15
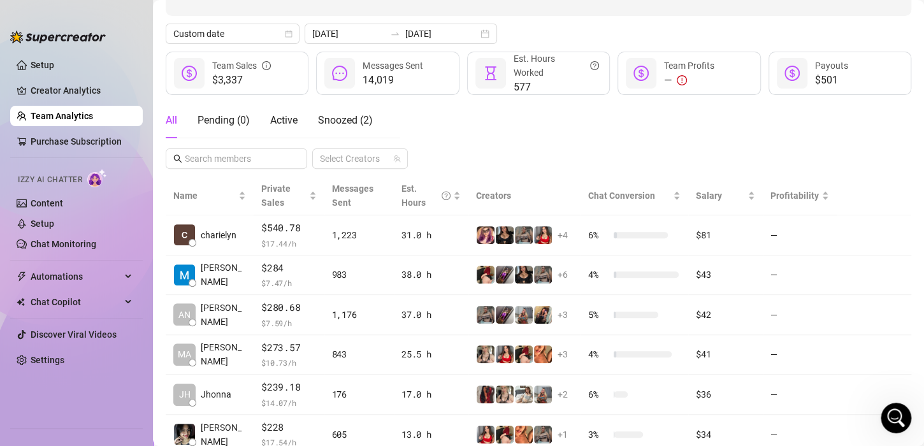
click at [525, 129] on div "All Pending ( 0 ) Active Snoozed ( 2 ) Select Creators" at bounding box center [538, 136] width 745 height 66
click at [512, 145] on div "All Pending ( 0 ) Active Snoozed ( 2 ) Select Creators" at bounding box center [538, 136] width 745 height 66
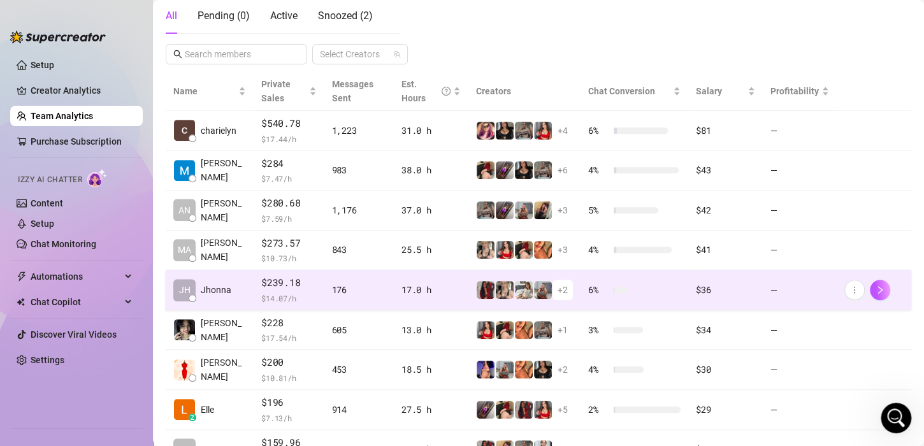
scroll to position [255, 0]
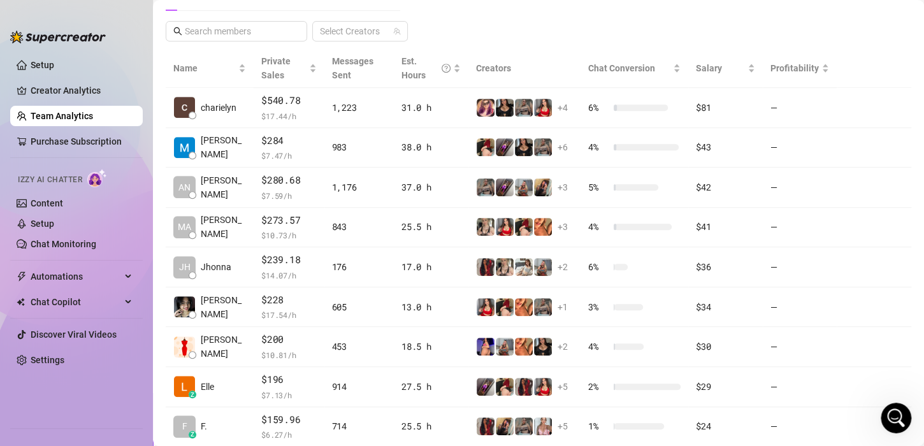
click at [706, 32] on div "All Pending ( 0 ) Active Snoozed ( 2 ) Select Creators" at bounding box center [538, 8] width 745 height 66
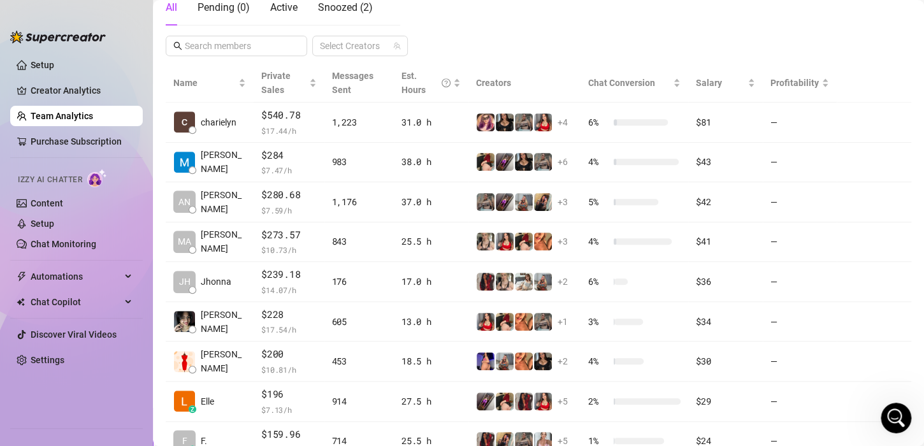
scroll to position [240, 0]
click at [547, 29] on div "All Pending ( 0 ) Active Snoozed ( 2 ) Select Creators" at bounding box center [538, 23] width 745 height 66
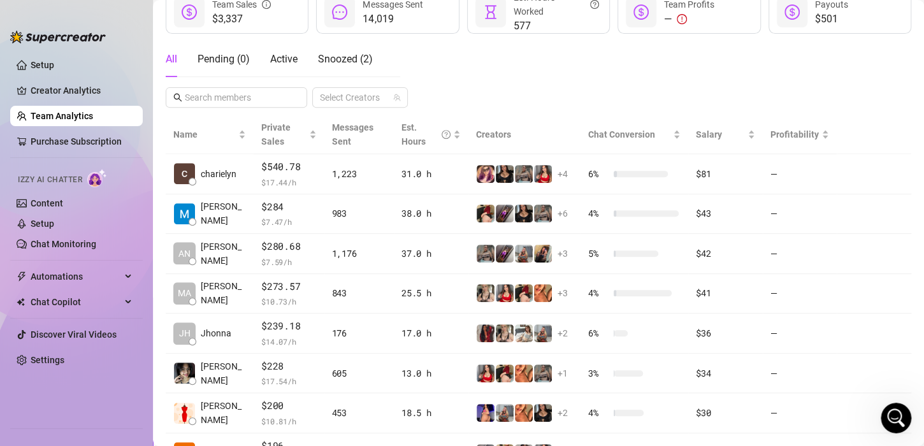
scroll to position [112, 0]
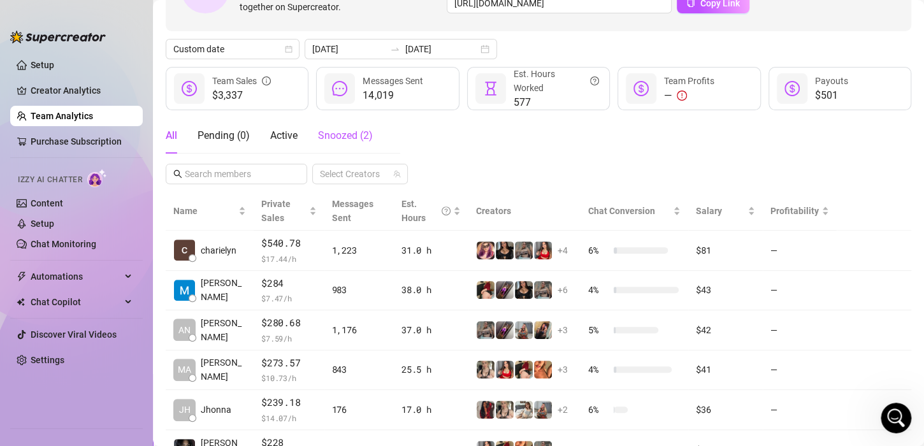
click at [331, 137] on span "Snoozed ( 2 )" at bounding box center [345, 135] width 55 height 12
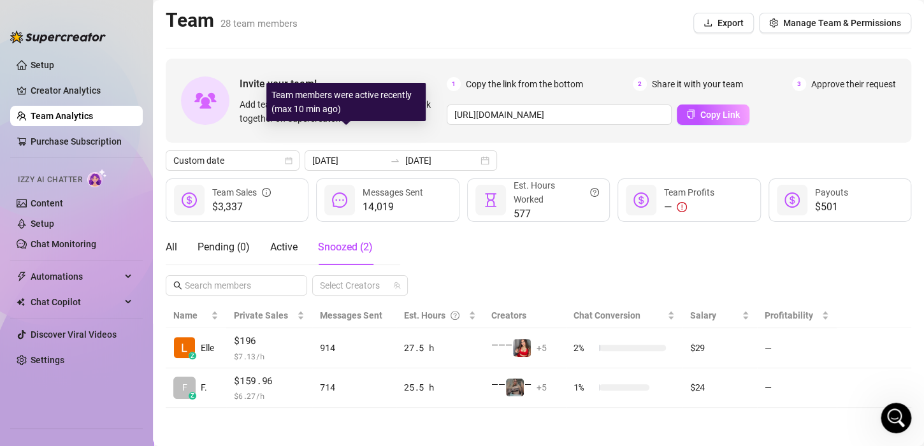
scroll to position [0, 0]
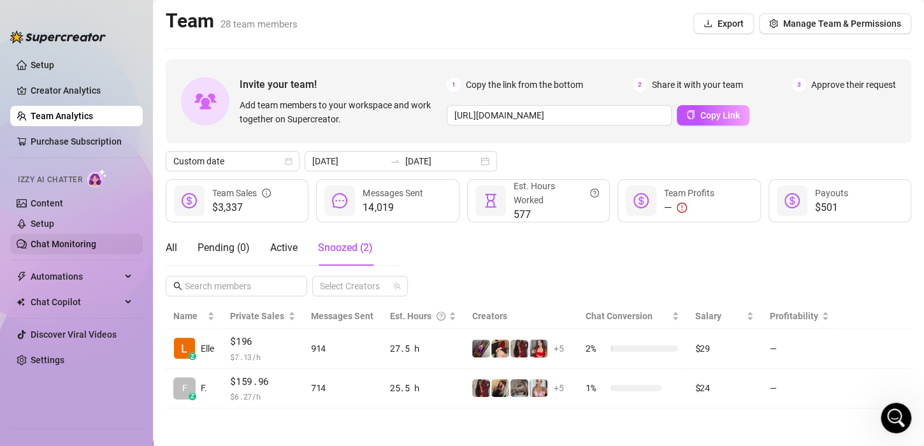
click at [49, 249] on link "Chat Monitoring" at bounding box center [64, 244] width 66 height 10
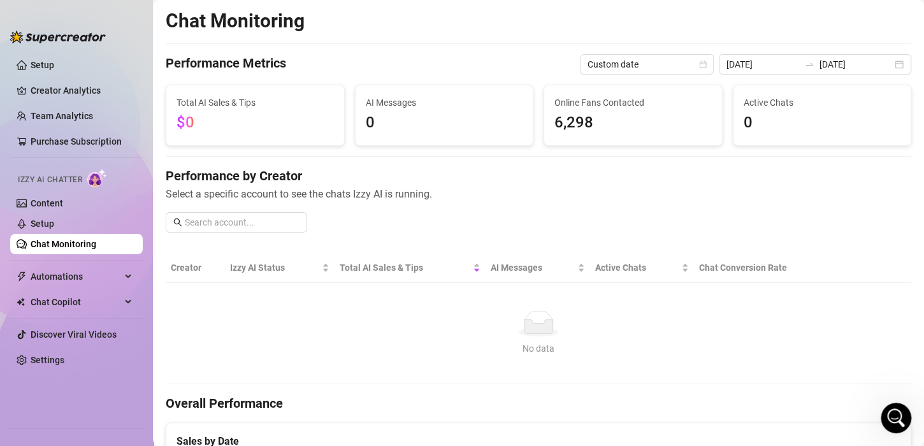
scroll to position [1147, 0]
click at [628, 180] on h4 "Performance by Creator" at bounding box center [538, 176] width 745 height 18
